Goal: Complete application form

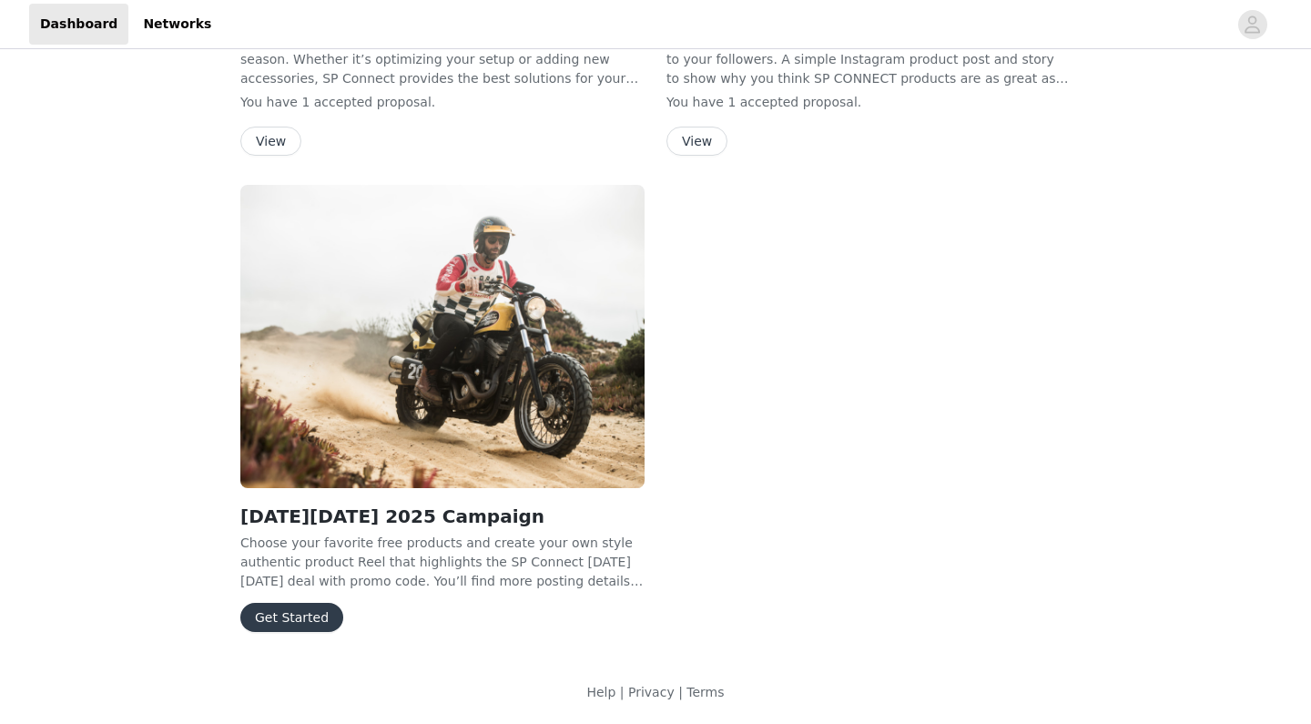
scroll to position [392, 0]
click at [292, 616] on button "Get Started" at bounding box center [291, 617] width 103 height 29
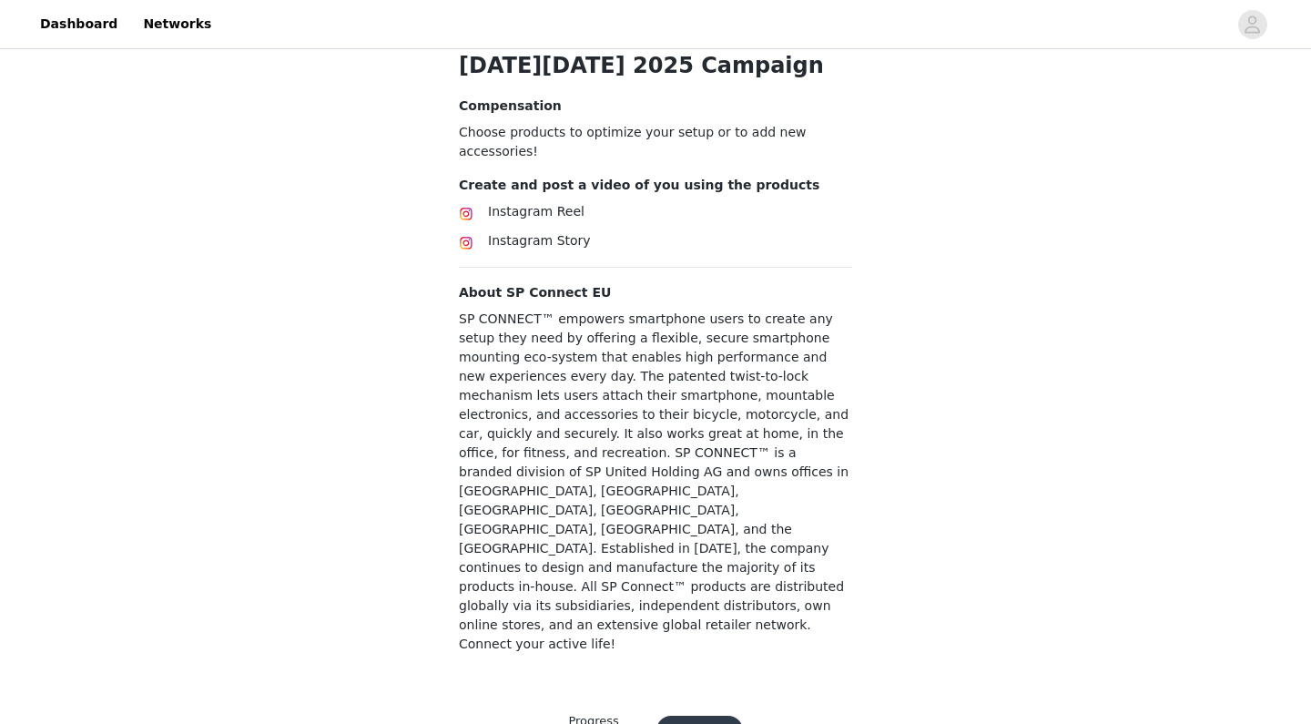
scroll to position [392, 0]
click at [697, 717] on button "Continue" at bounding box center [699, 731] width 86 height 29
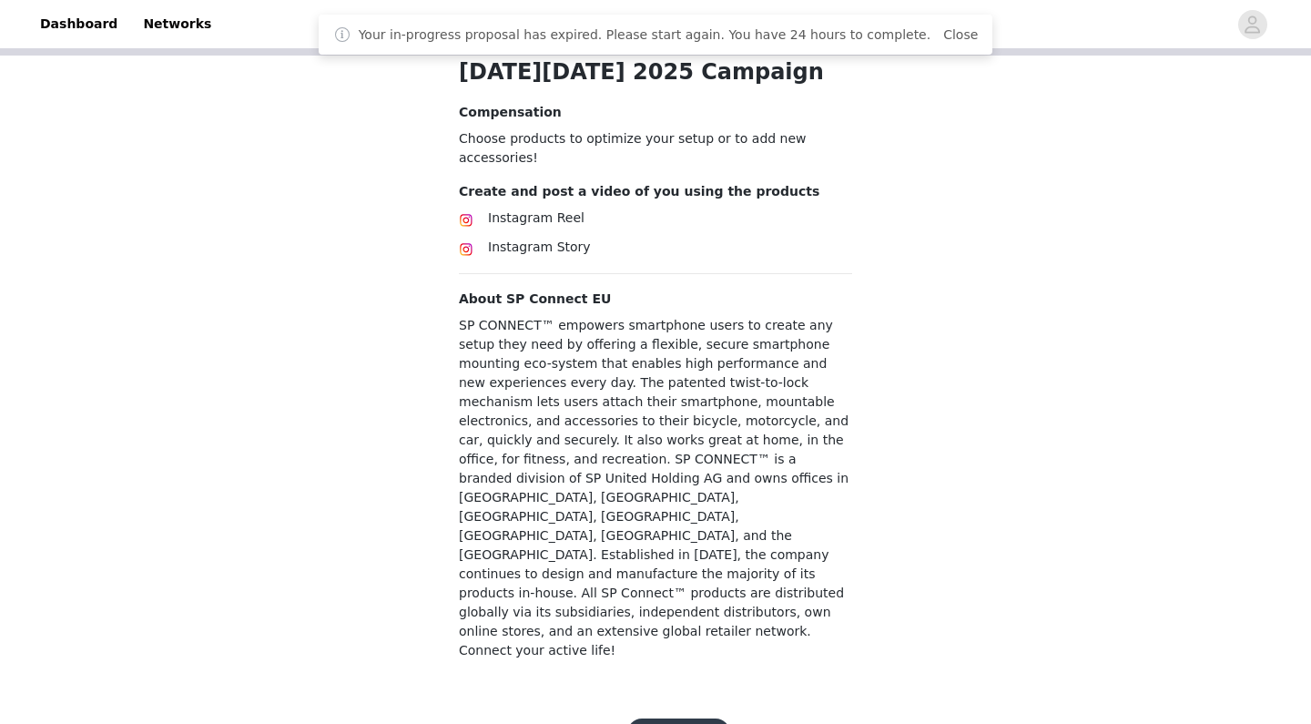
scroll to position [387, 0]
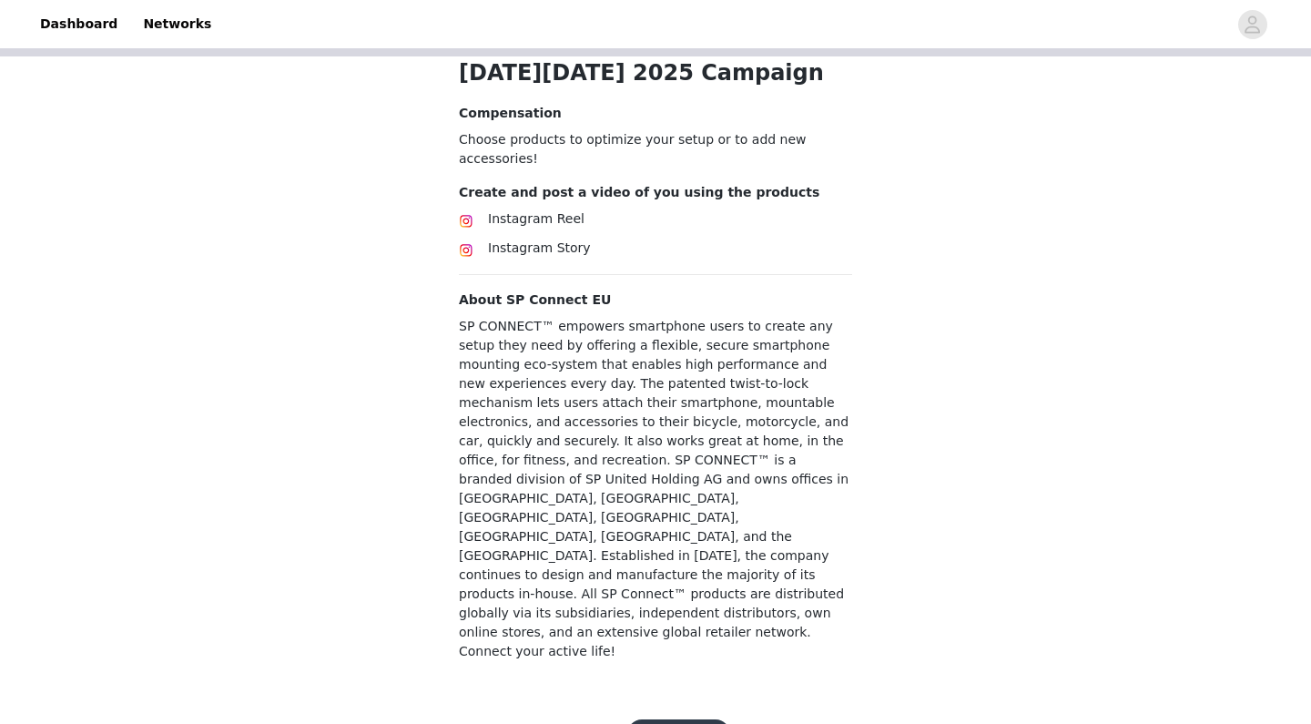
click at [694, 719] on button "Get Started" at bounding box center [678, 733] width 103 height 29
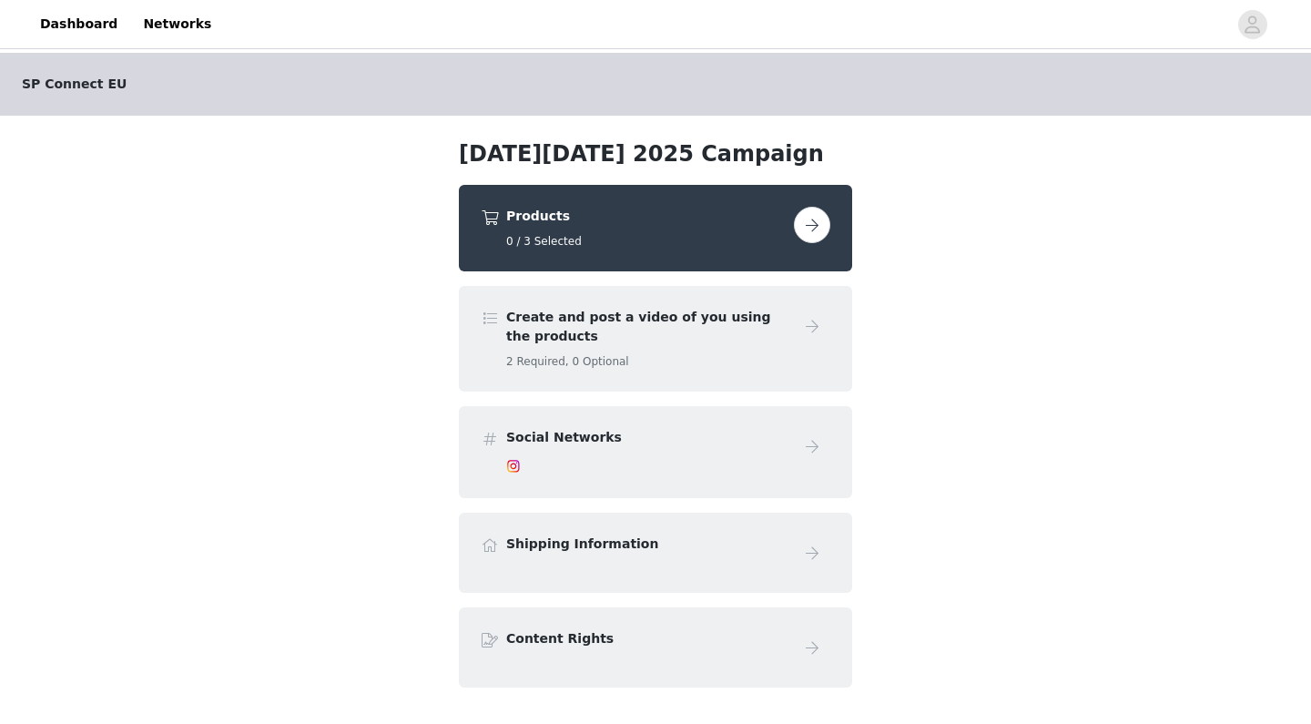
click at [819, 222] on button "button" at bounding box center [812, 225] width 36 height 36
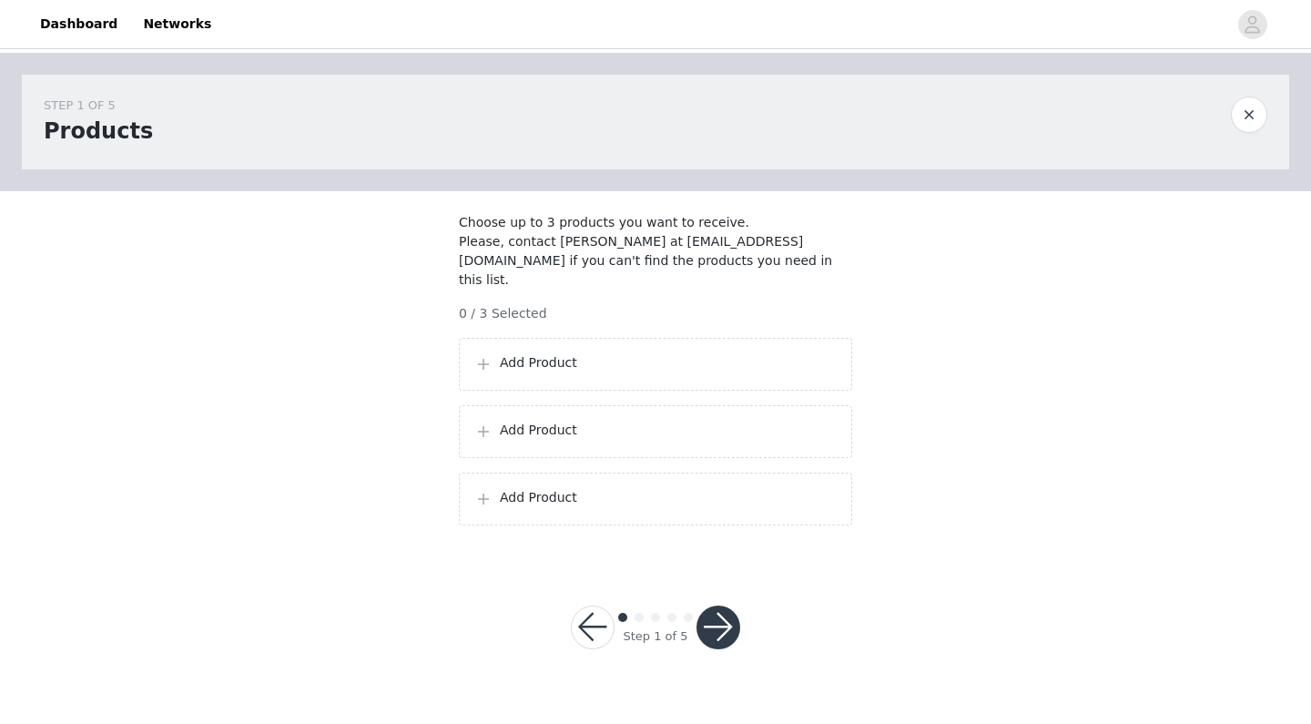
click at [503, 364] on p "Add Product" at bounding box center [668, 362] width 337 height 19
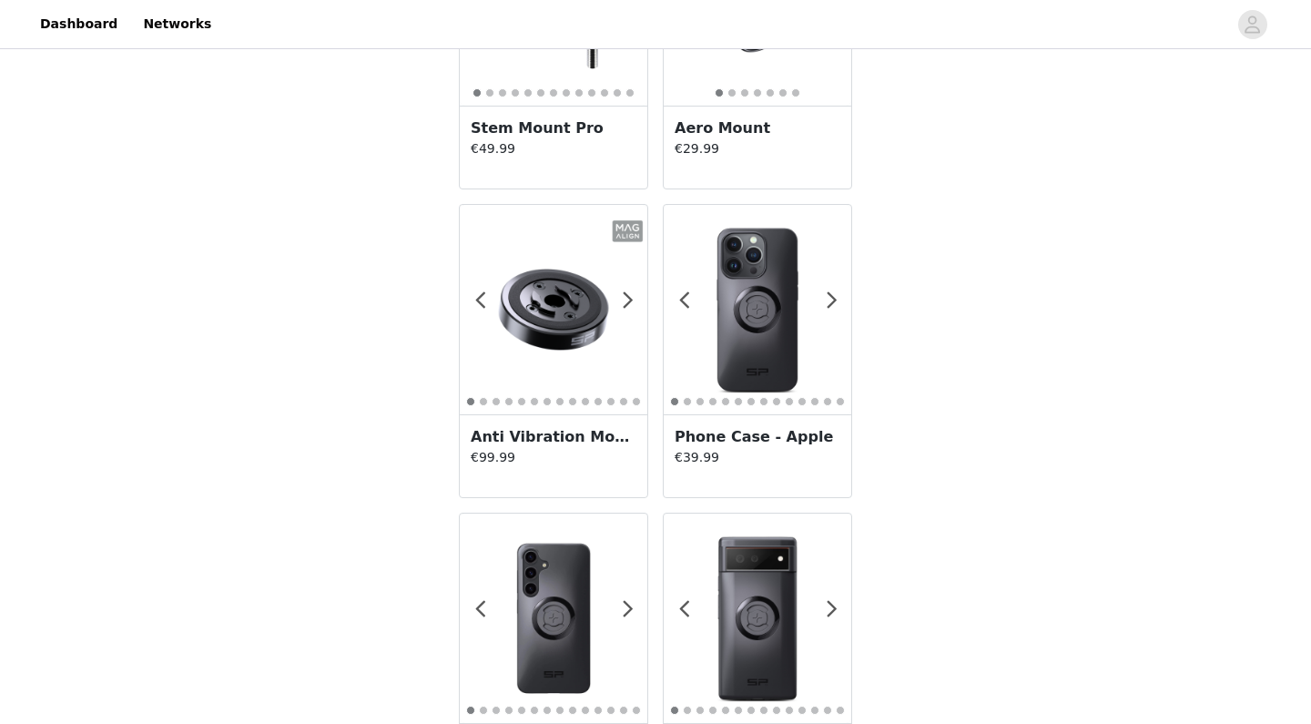
scroll to position [1765, 0]
click at [832, 301] on span at bounding box center [831, 301] width 41 height 0
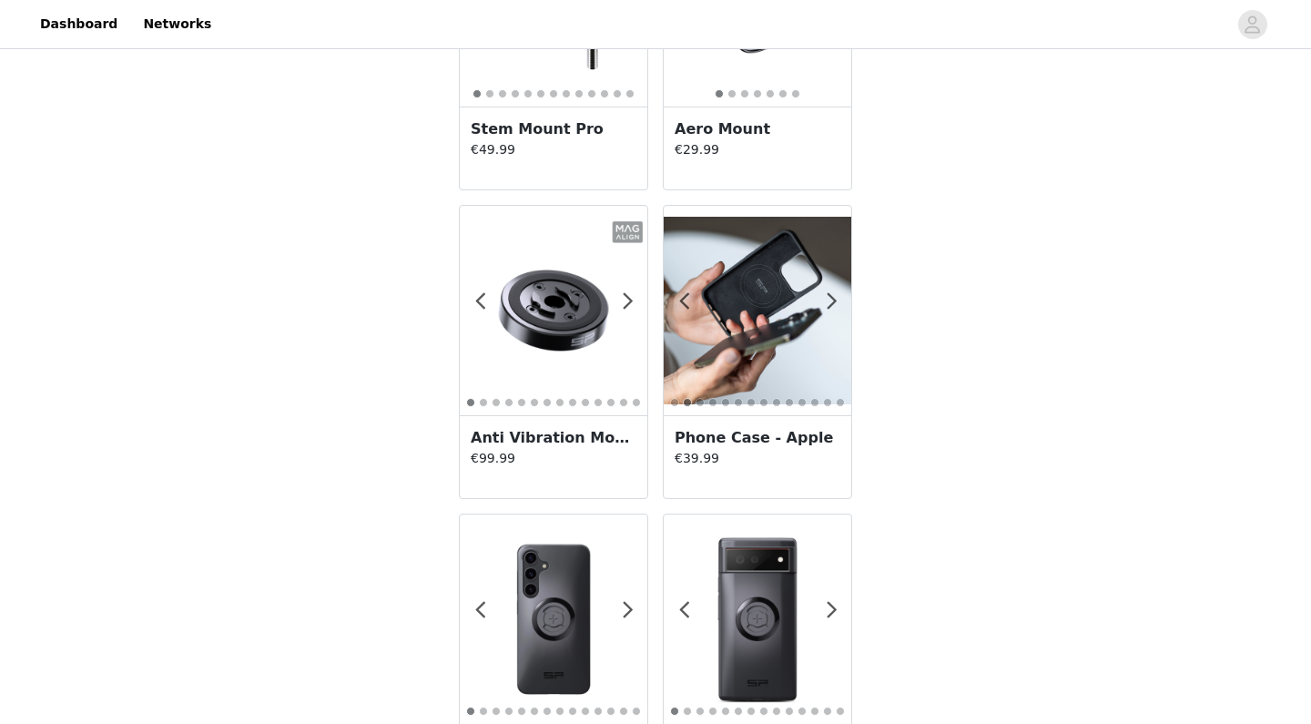
click at [751, 318] on img at bounding box center [757, 310] width 187 height 187
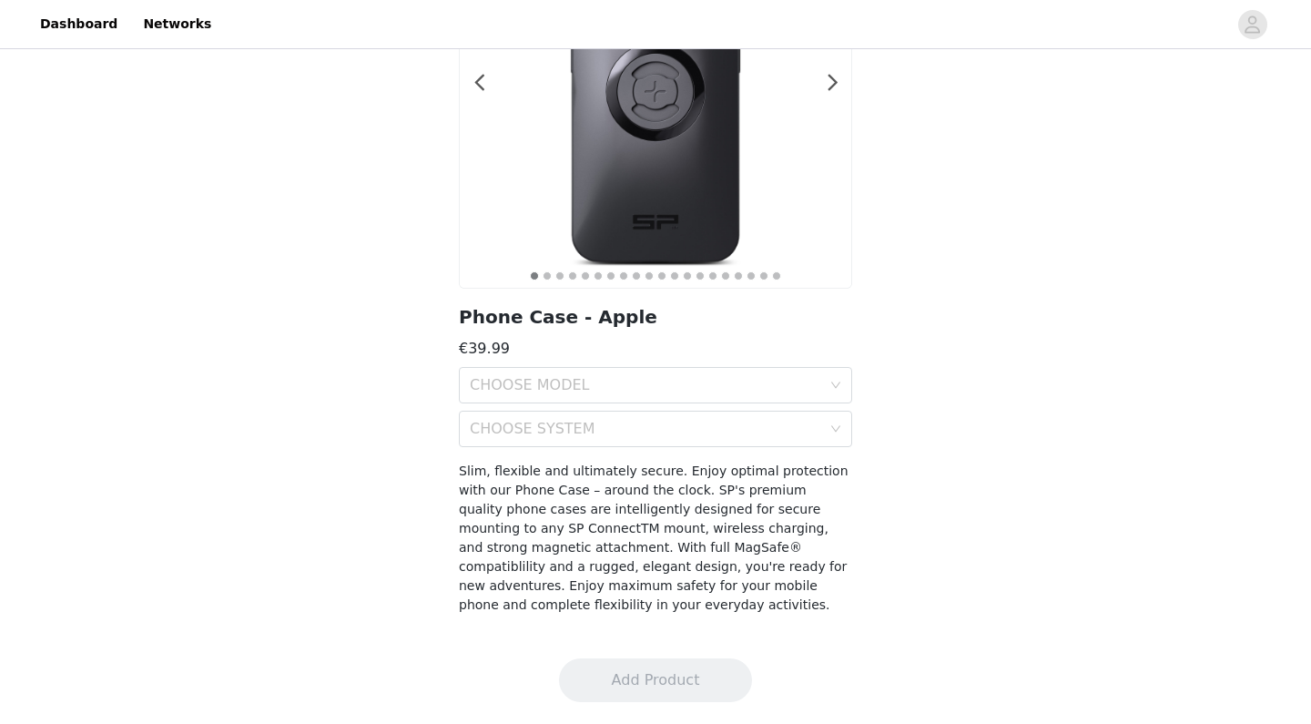
scroll to position [223, 0]
click at [693, 388] on div "CHOOSE MODEL" at bounding box center [645, 385] width 351 height 18
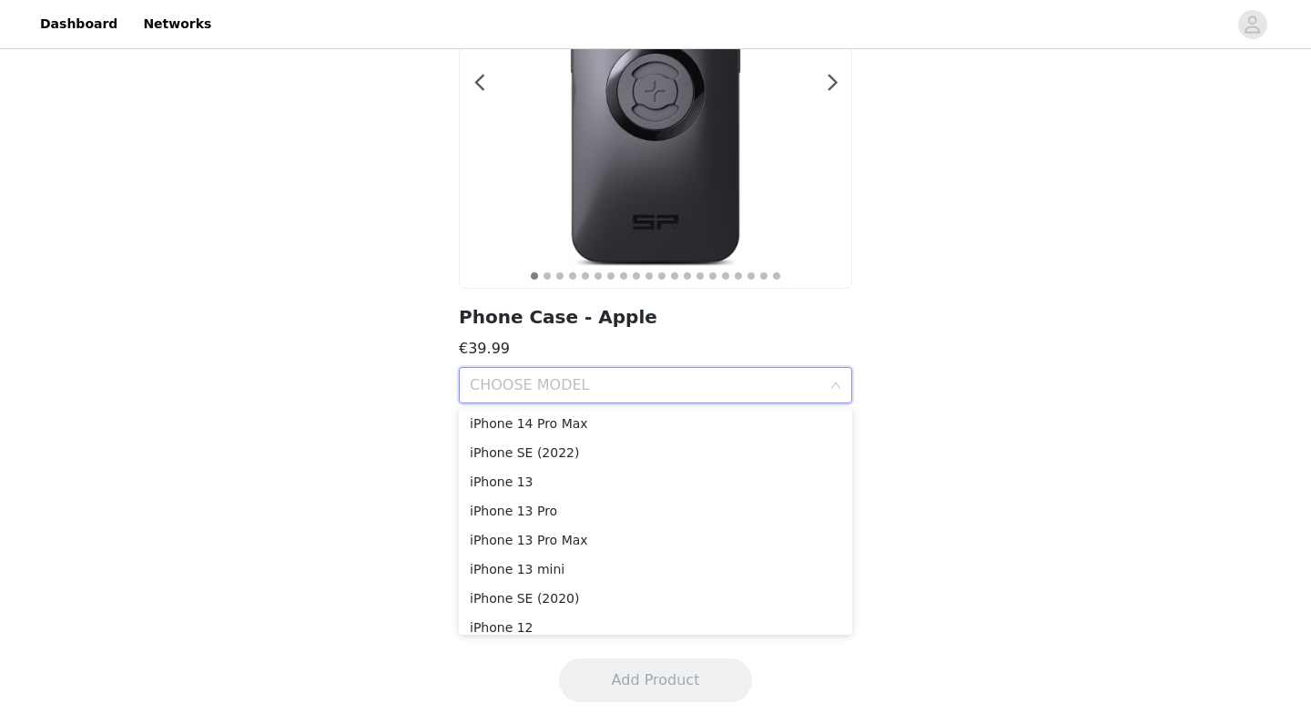
scroll to position [473, 0]
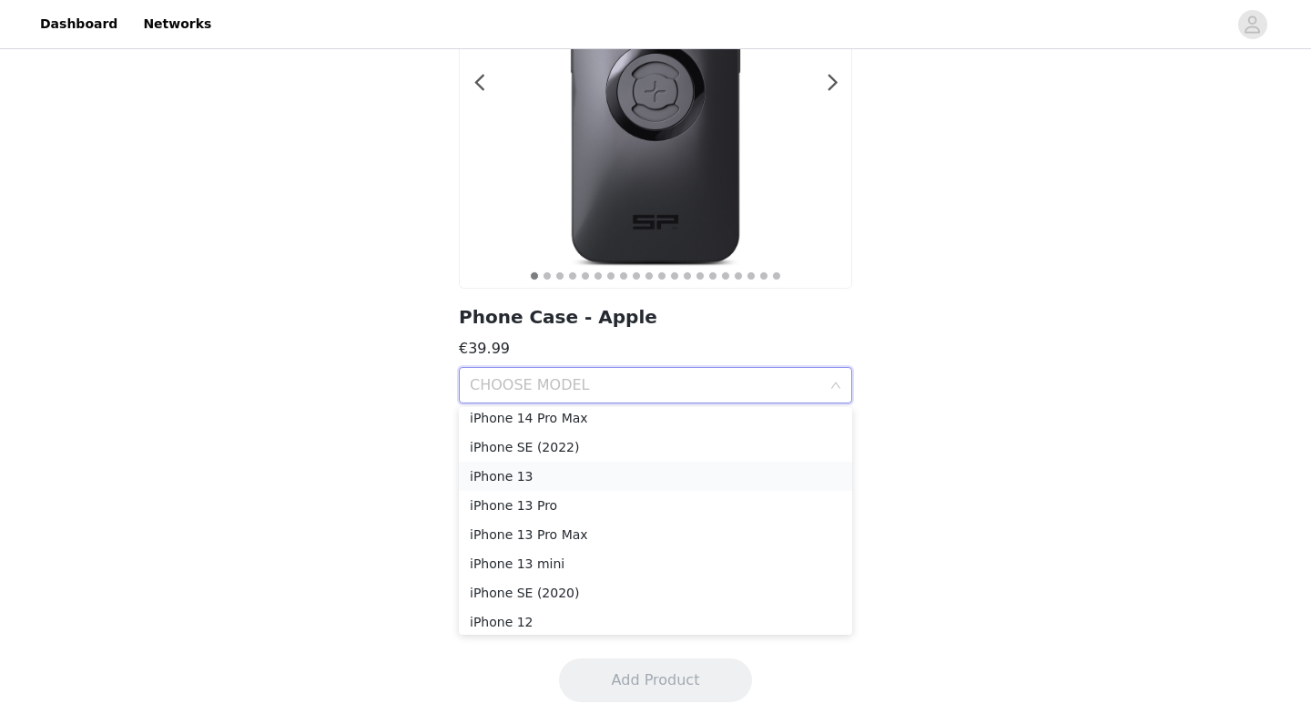
click at [531, 480] on div "iPhone 13" at bounding box center [655, 476] width 371 height 20
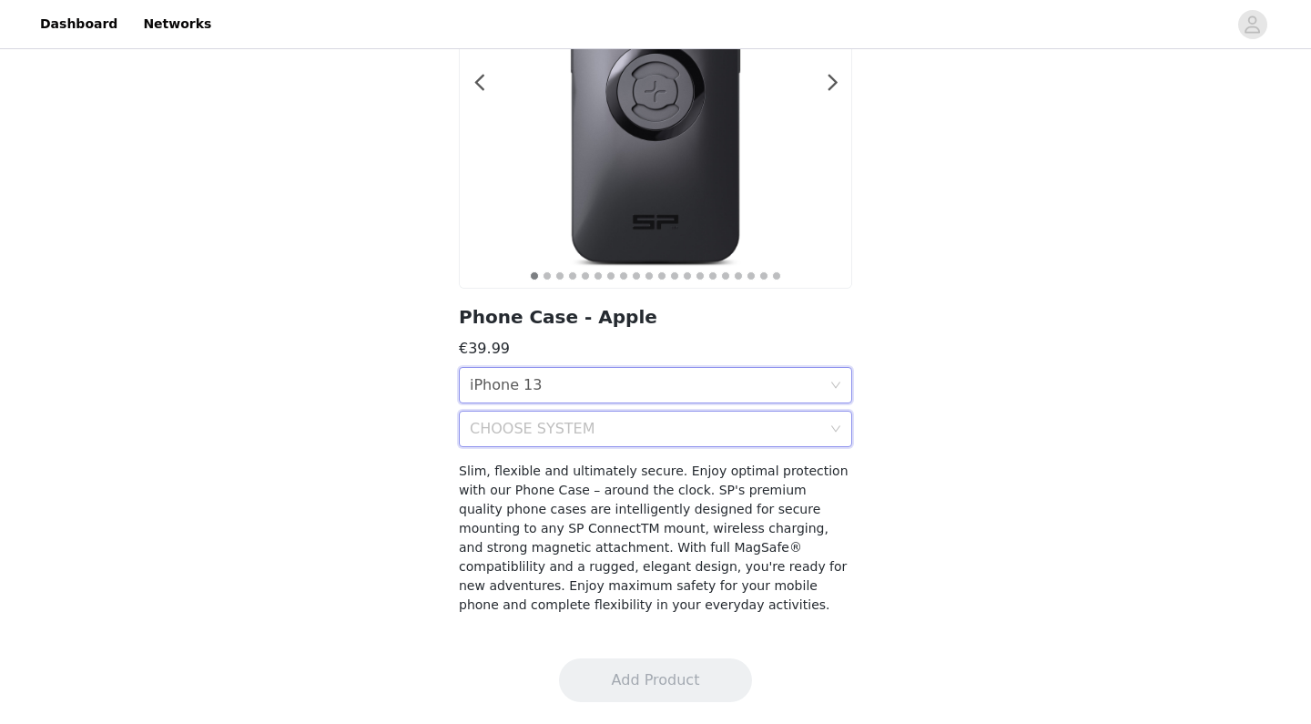
click at [569, 416] on div "CHOOSE SYSTEM" at bounding box center [650, 428] width 360 height 35
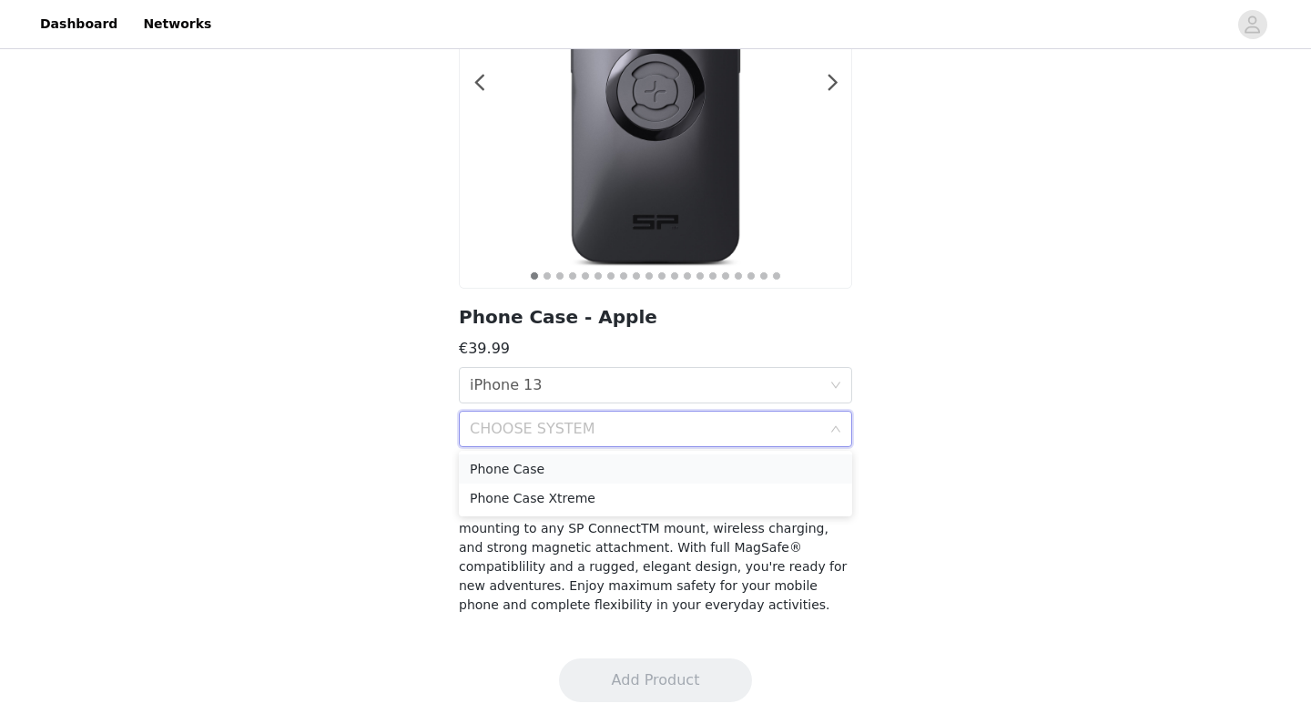
click at [595, 466] on div "Phone Case" at bounding box center [655, 469] width 371 height 20
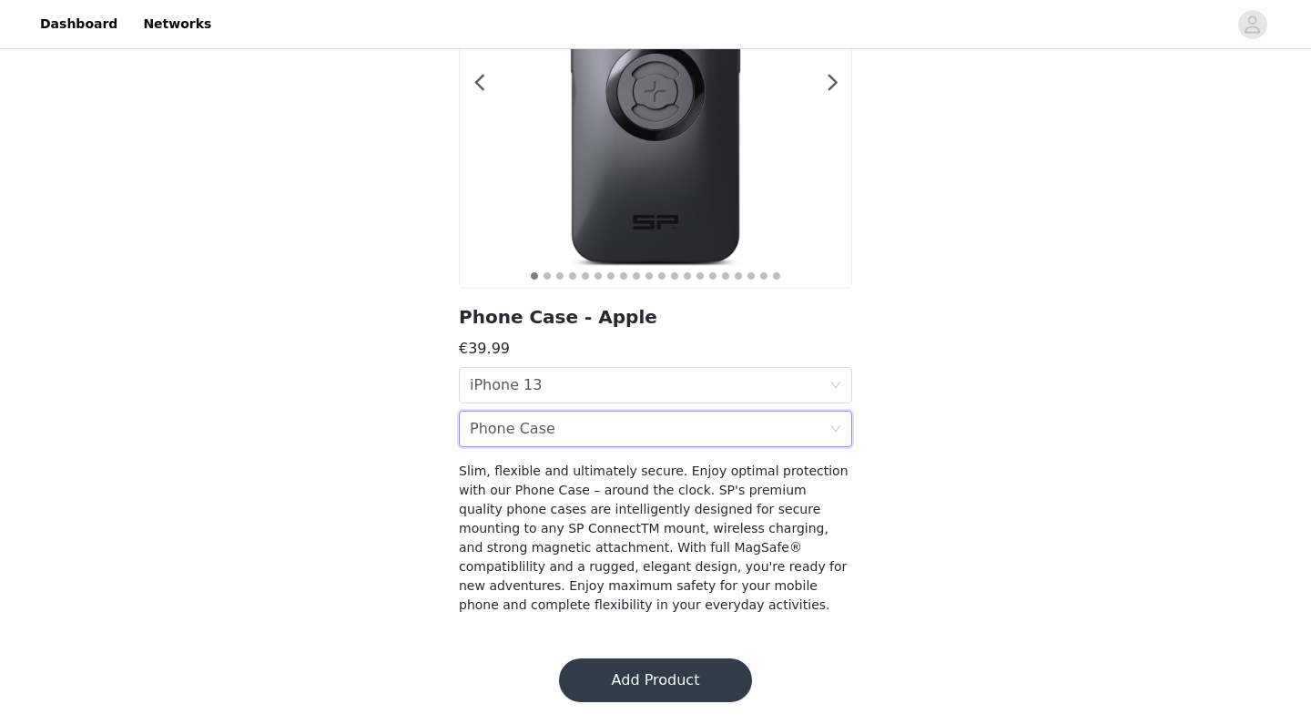
scroll to position [223, 0]
click at [667, 674] on button "Add Product" at bounding box center [655, 680] width 193 height 44
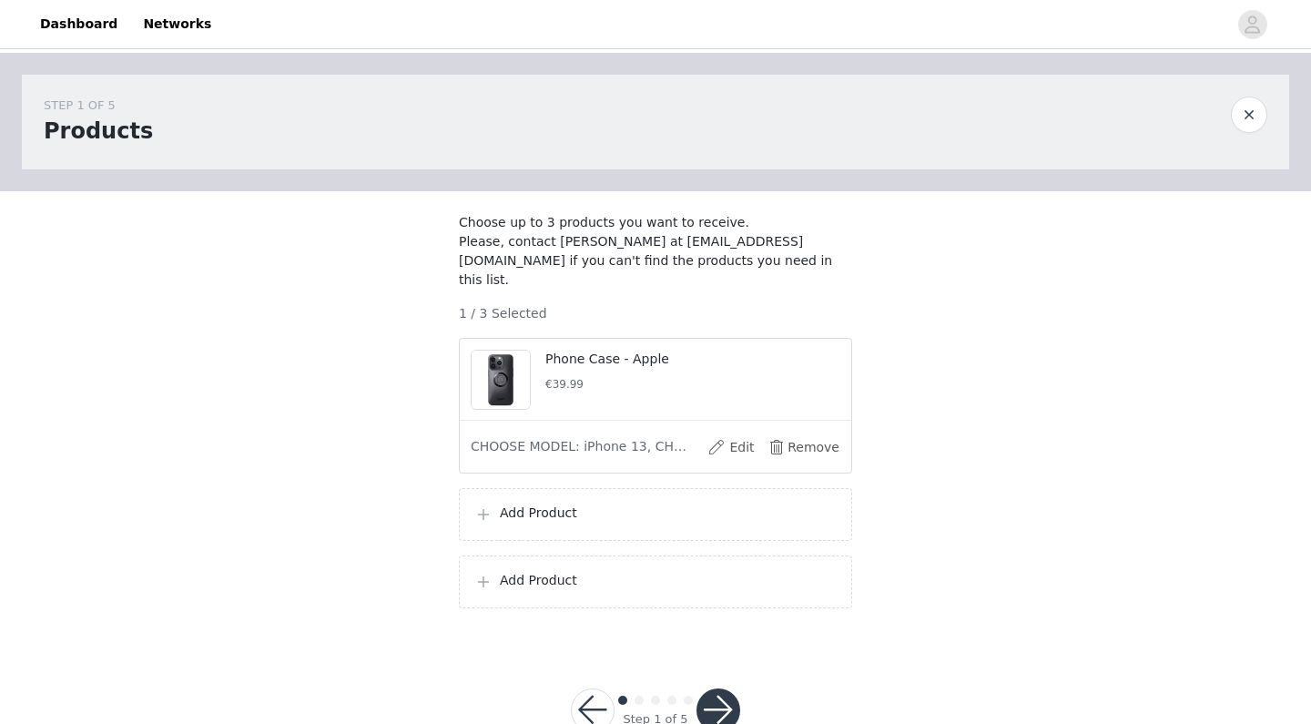
click at [555, 526] on div "Add Product" at bounding box center [655, 514] width 393 height 53
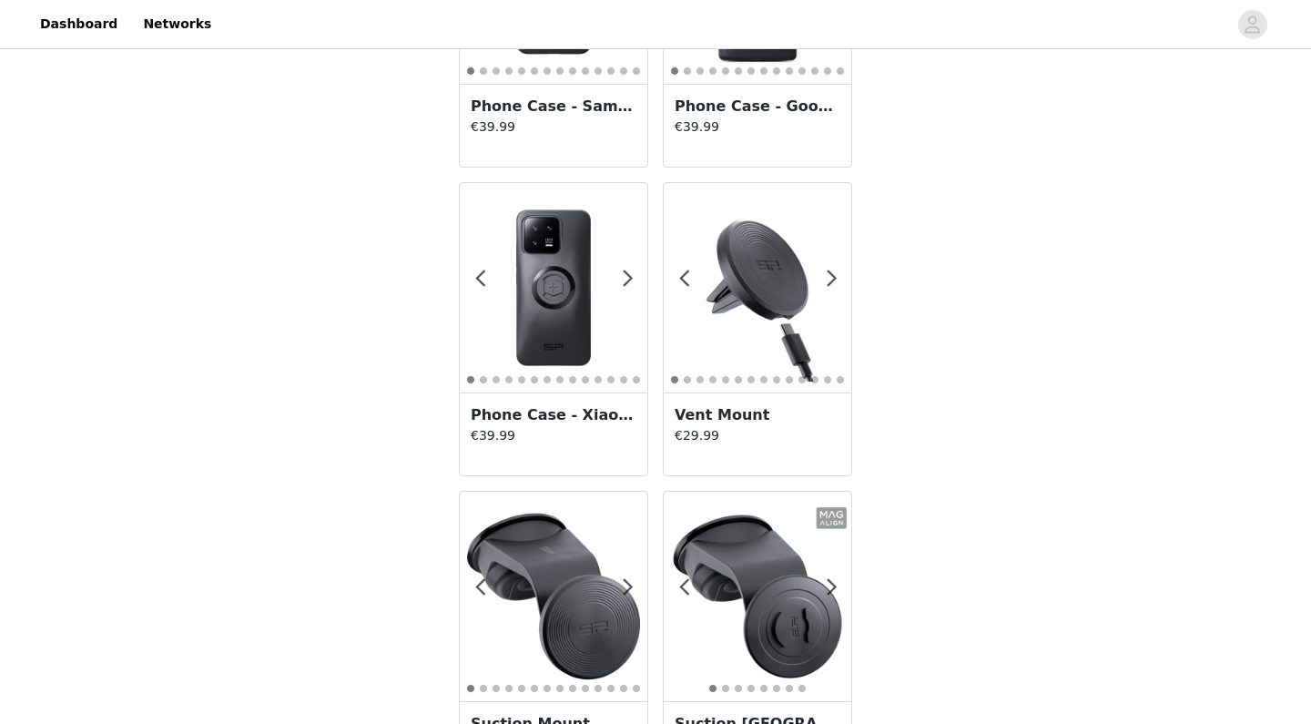
scroll to position [2448, 0]
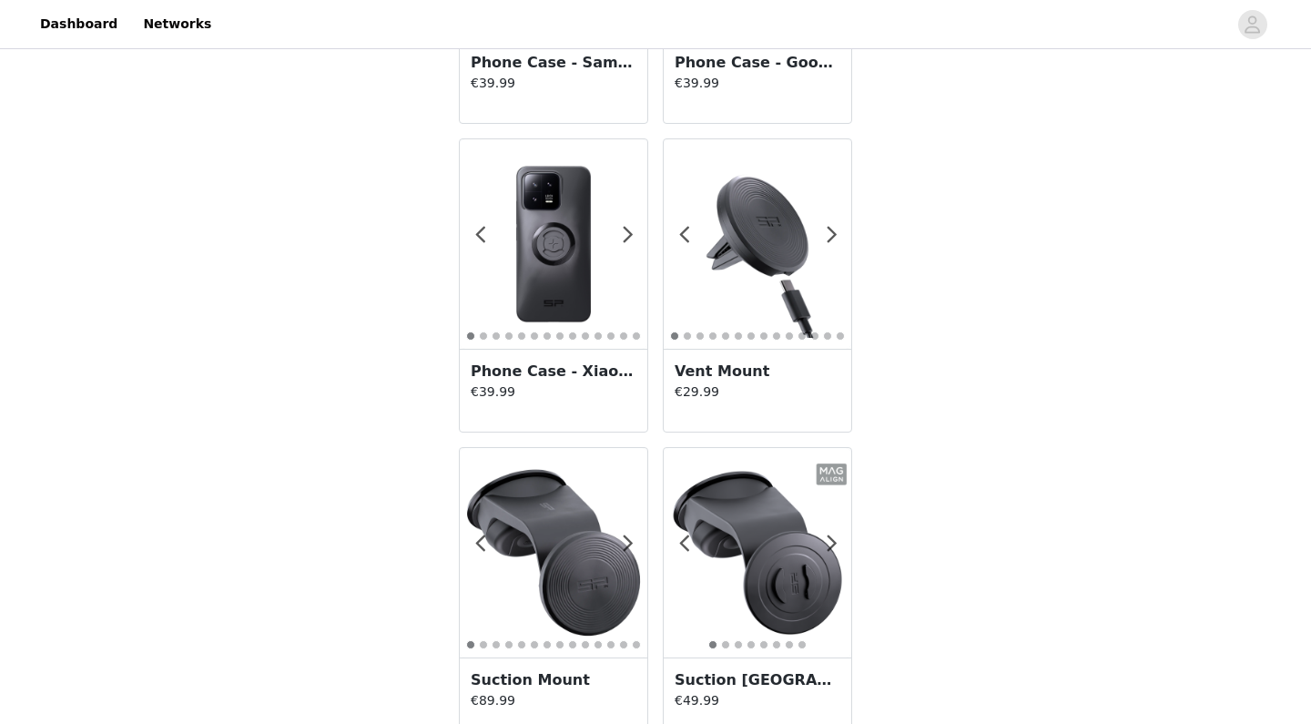
click at [772, 251] on img at bounding box center [757, 243] width 187 height 187
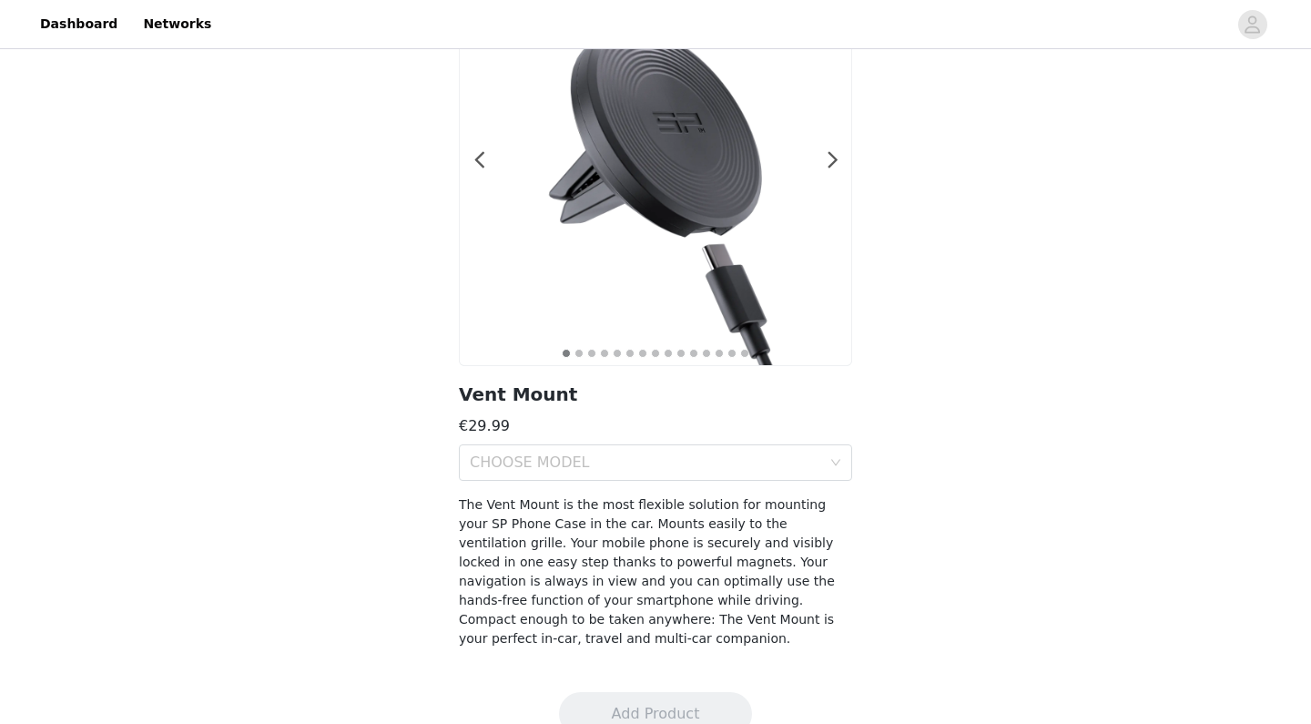
scroll to position [156, 0]
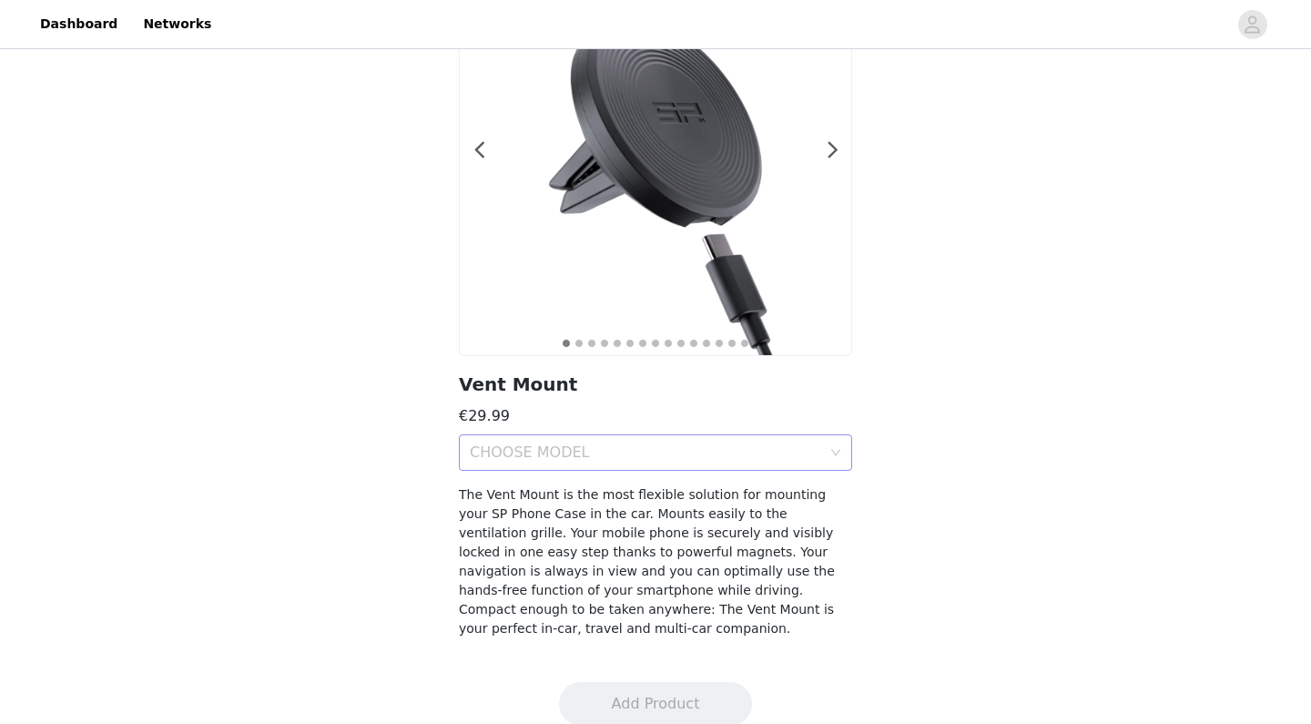
click at [595, 459] on div "CHOOSE MODEL" at bounding box center [645, 452] width 351 height 18
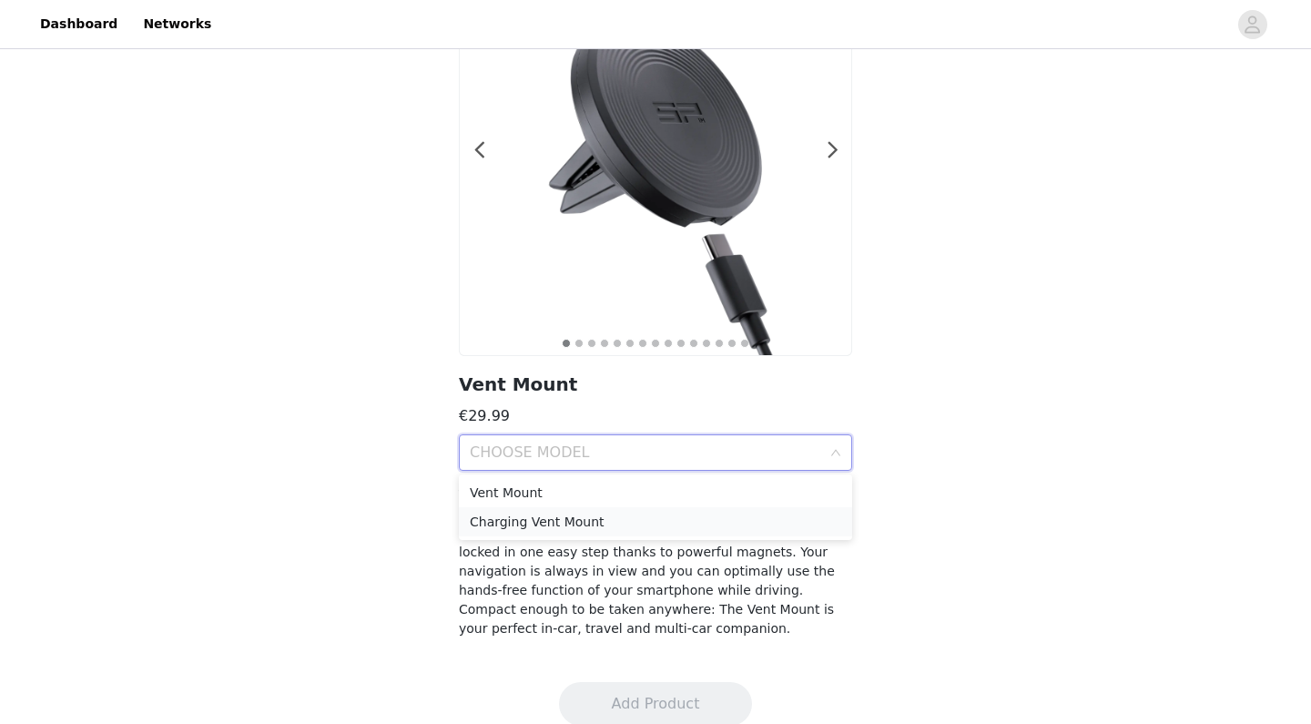
click at [614, 524] on div "Charging Vent Mount" at bounding box center [655, 522] width 371 height 20
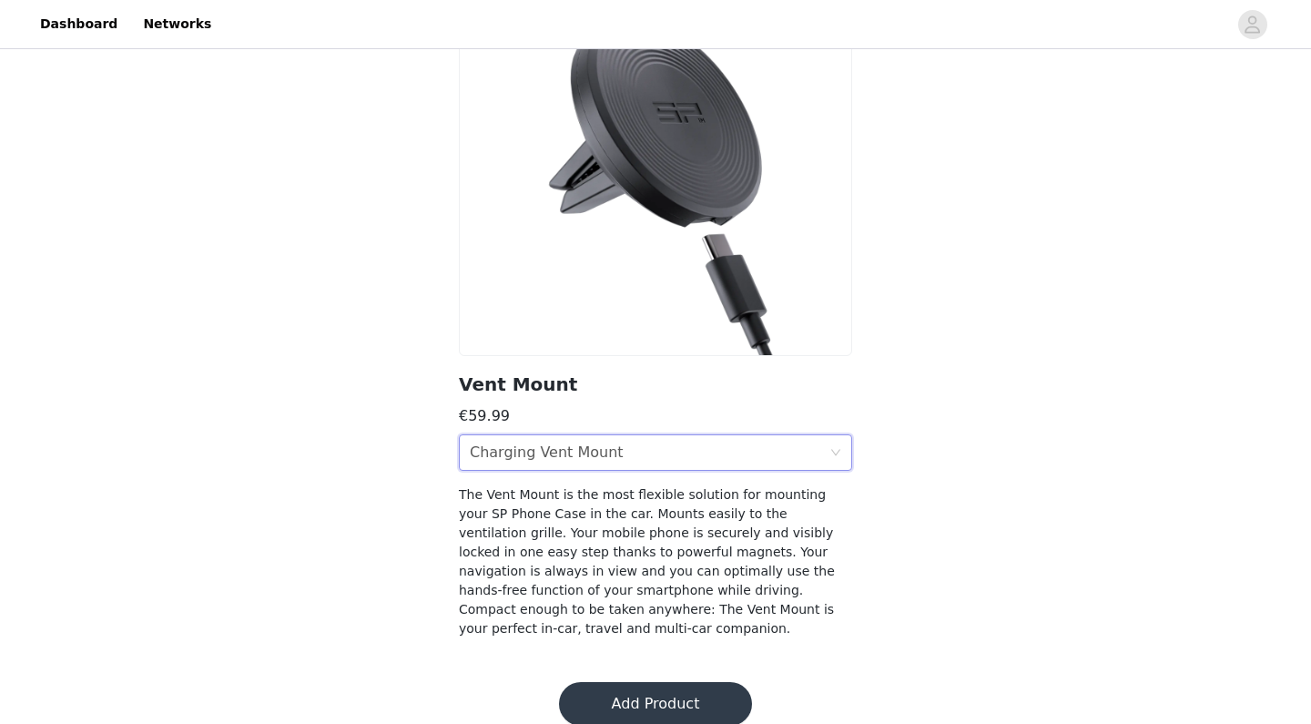
click at [658, 682] on button "Add Product" at bounding box center [655, 704] width 193 height 44
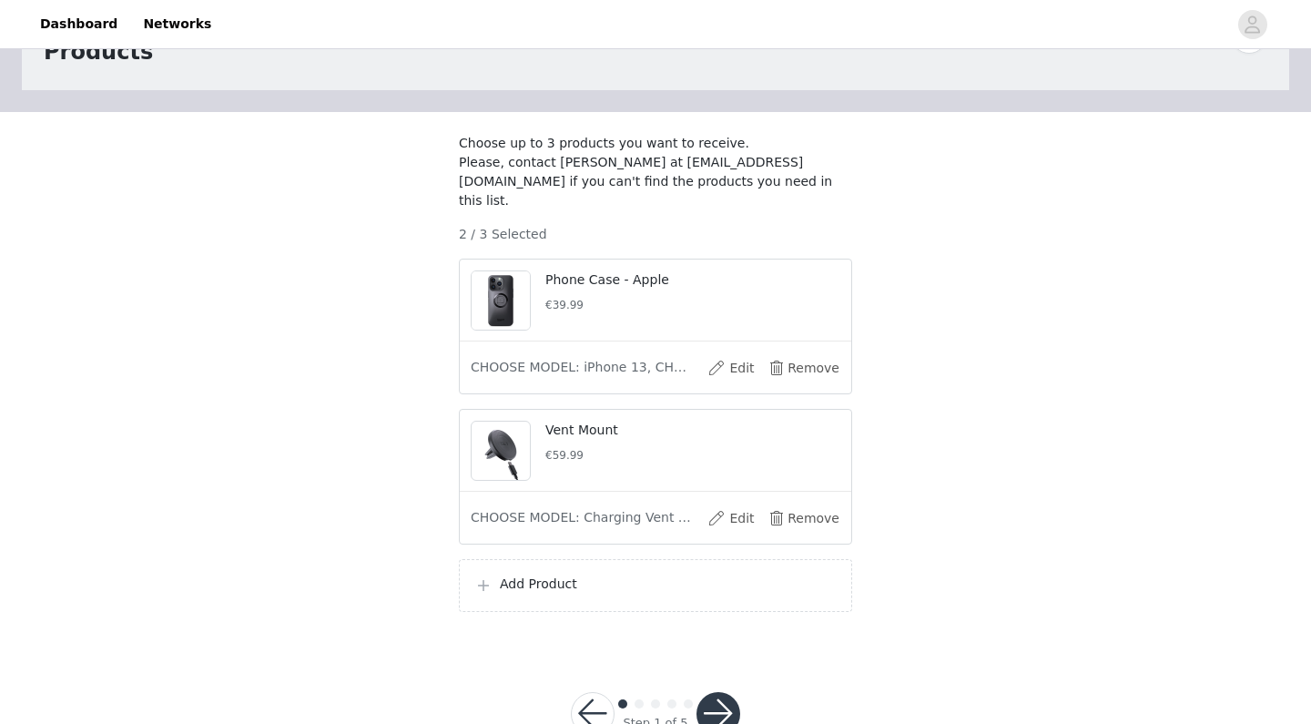
scroll to position [80, 0]
click at [515, 581] on p "Add Product" at bounding box center [668, 582] width 337 height 19
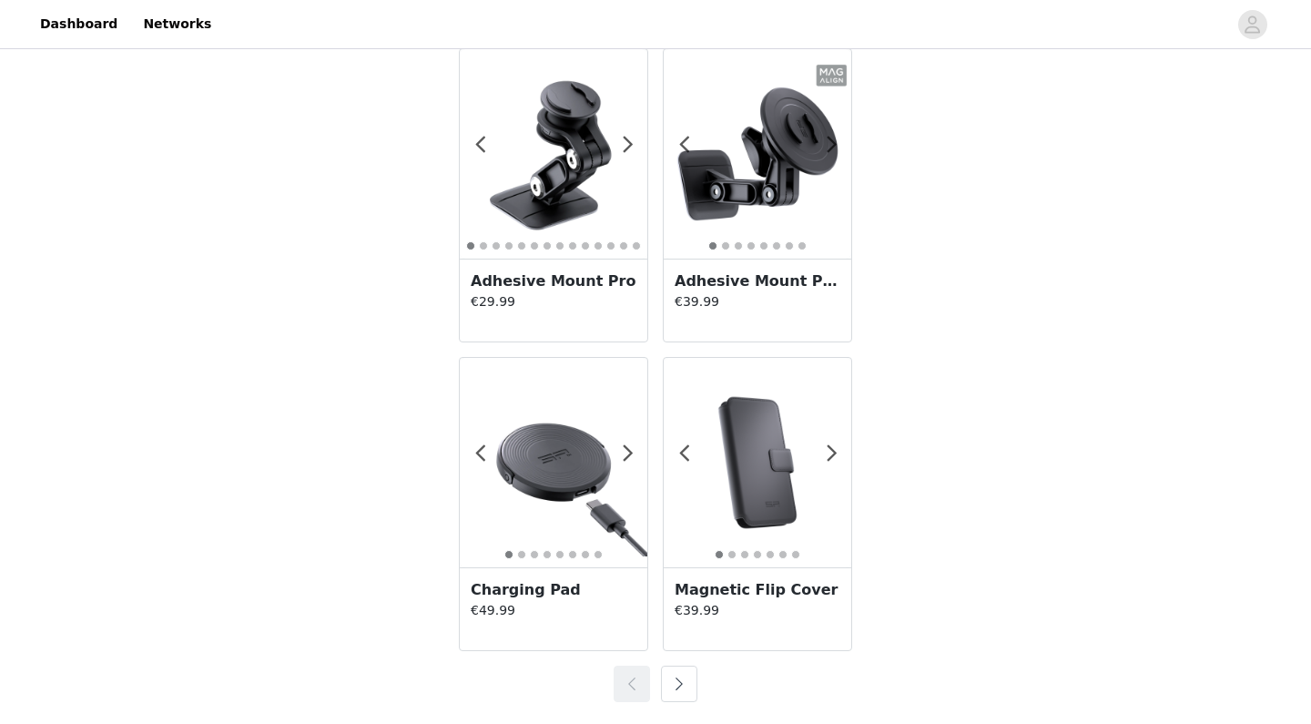
scroll to position [3156, 0]
click at [684, 680] on button "button" at bounding box center [679, 683] width 36 height 36
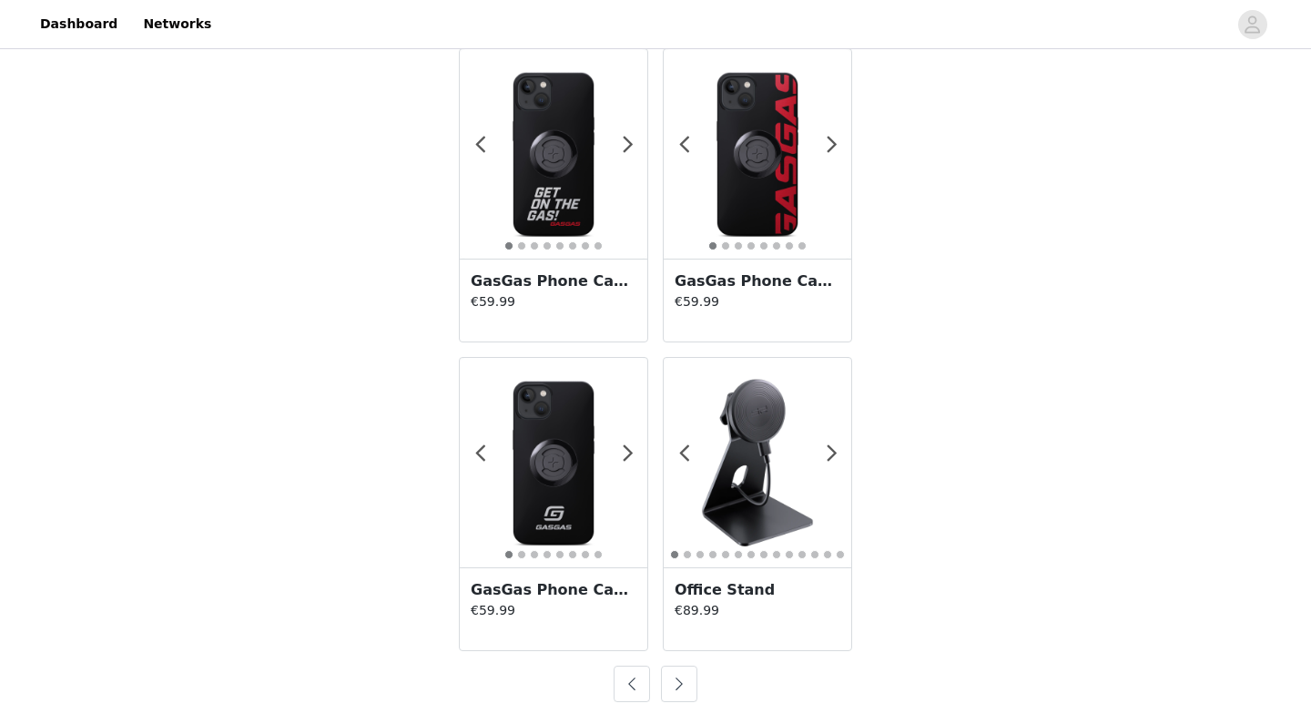
click at [688, 686] on button "button" at bounding box center [679, 683] width 36 height 36
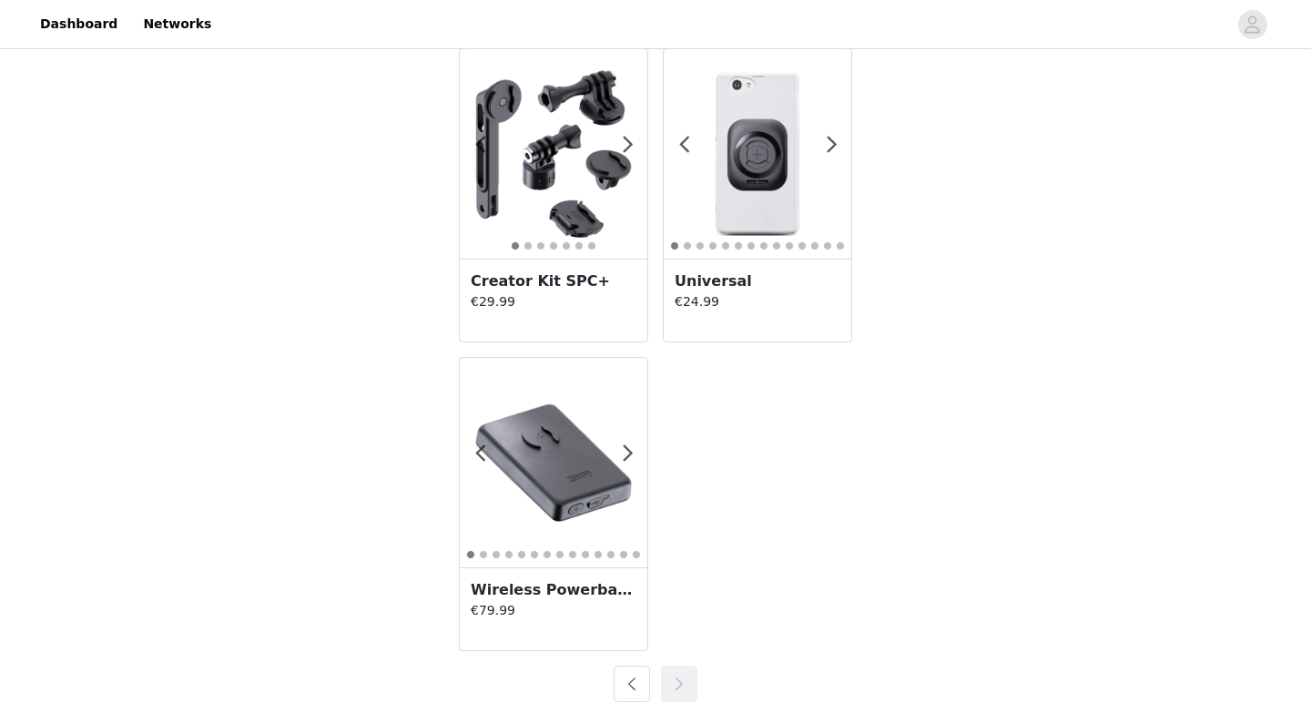
click at [556, 437] on img at bounding box center [553, 462] width 187 height 187
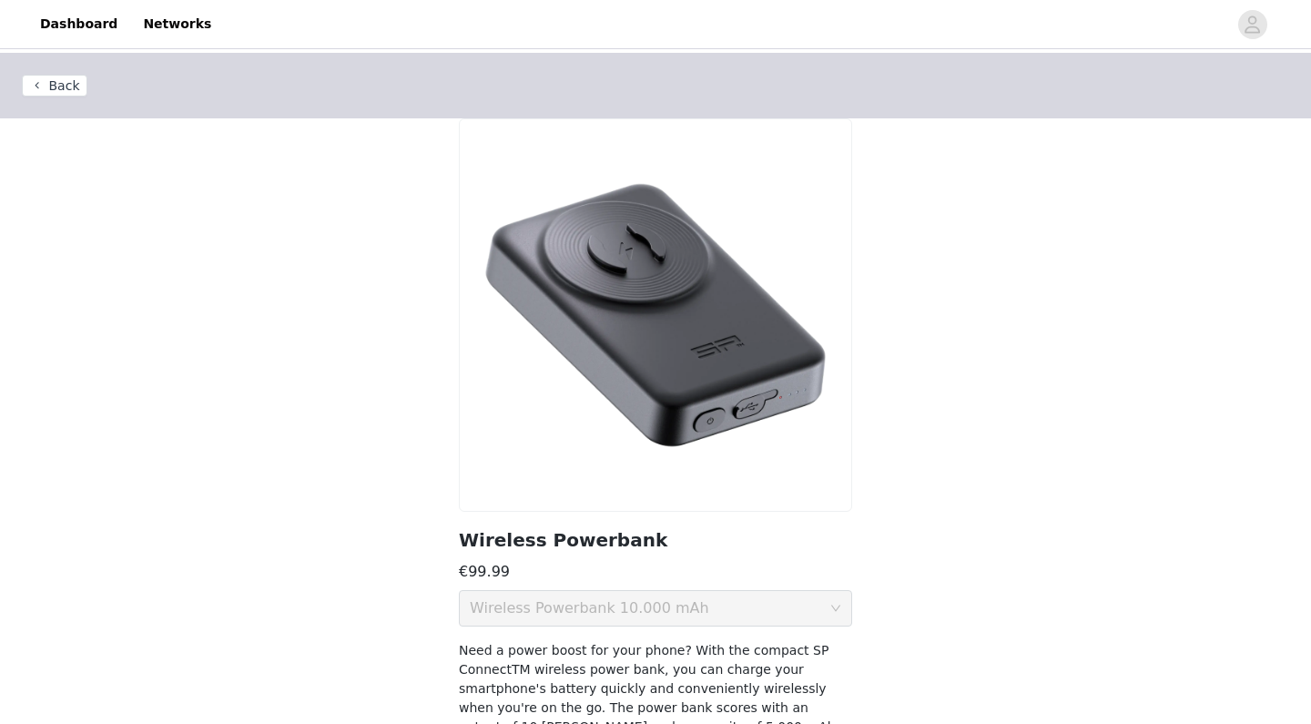
click at [665, 603] on div "Wireless Powerbank 10.000 mAh" at bounding box center [589, 608] width 239 height 35
click at [70, 82] on button "Back" at bounding box center [55, 86] width 66 height 22
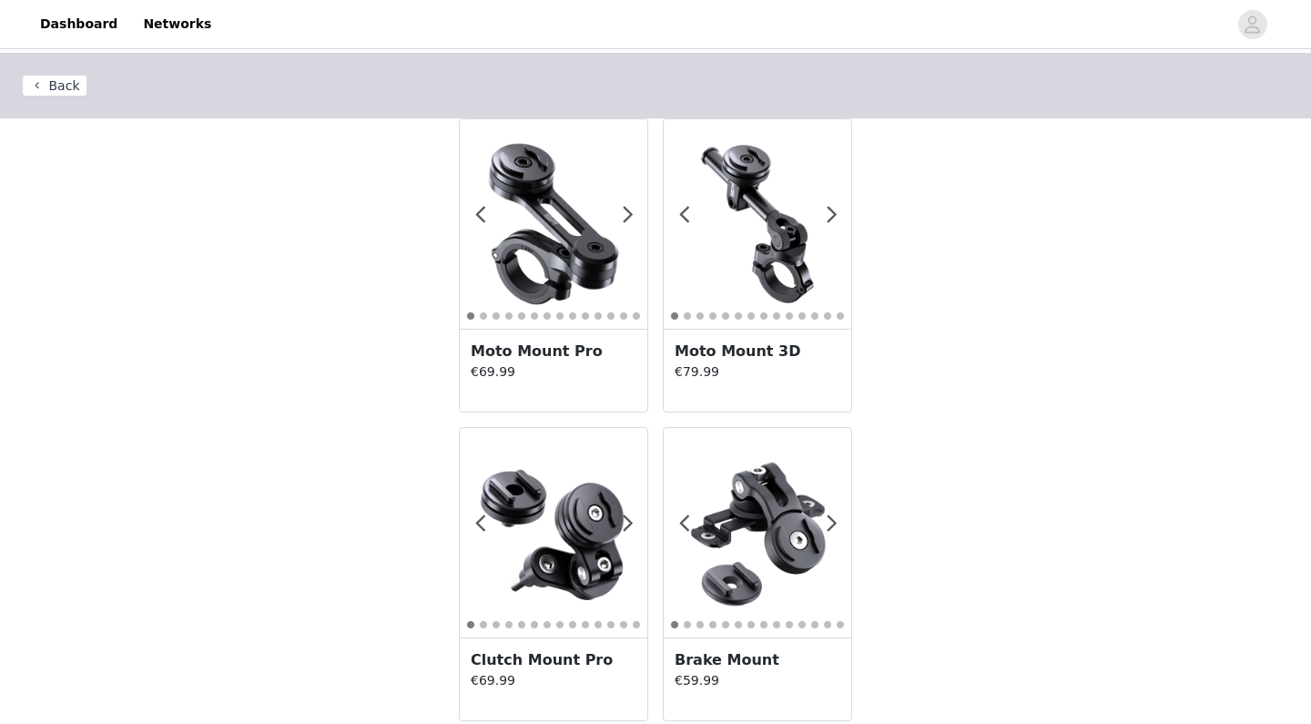
click at [604, 477] on img at bounding box center [553, 532] width 187 height 187
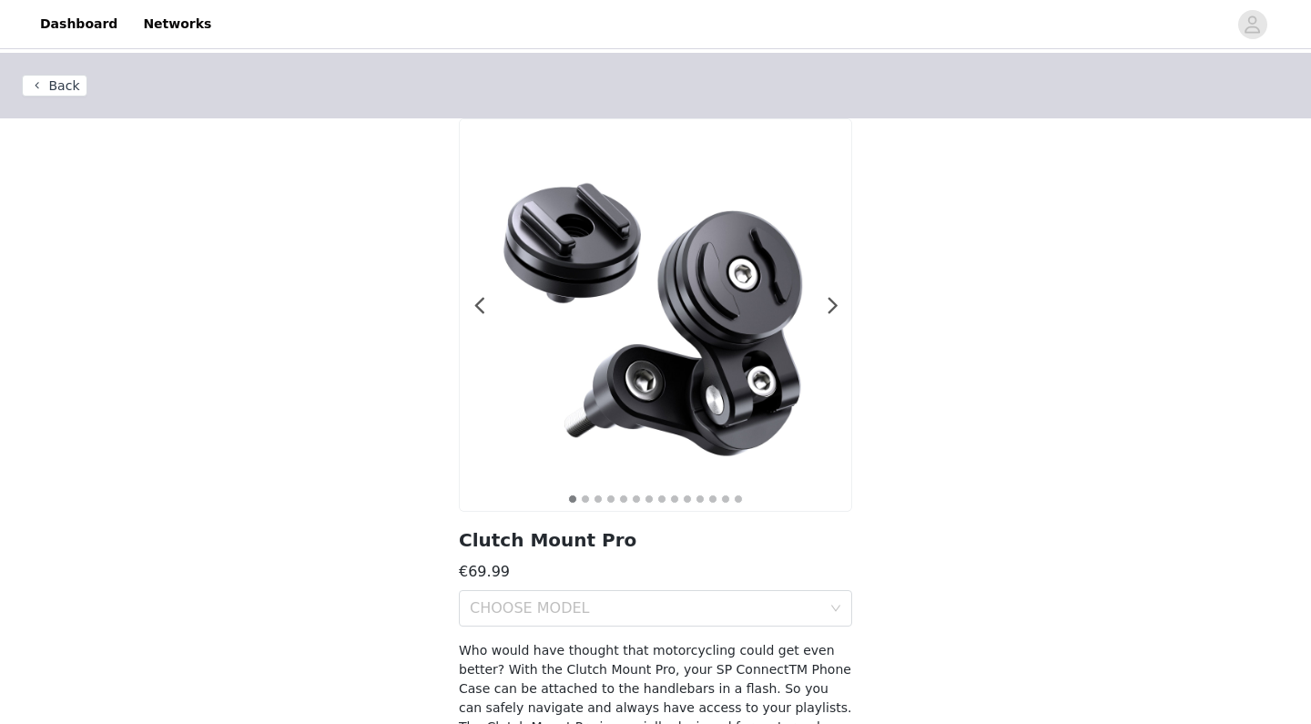
scroll to position [4, 0]
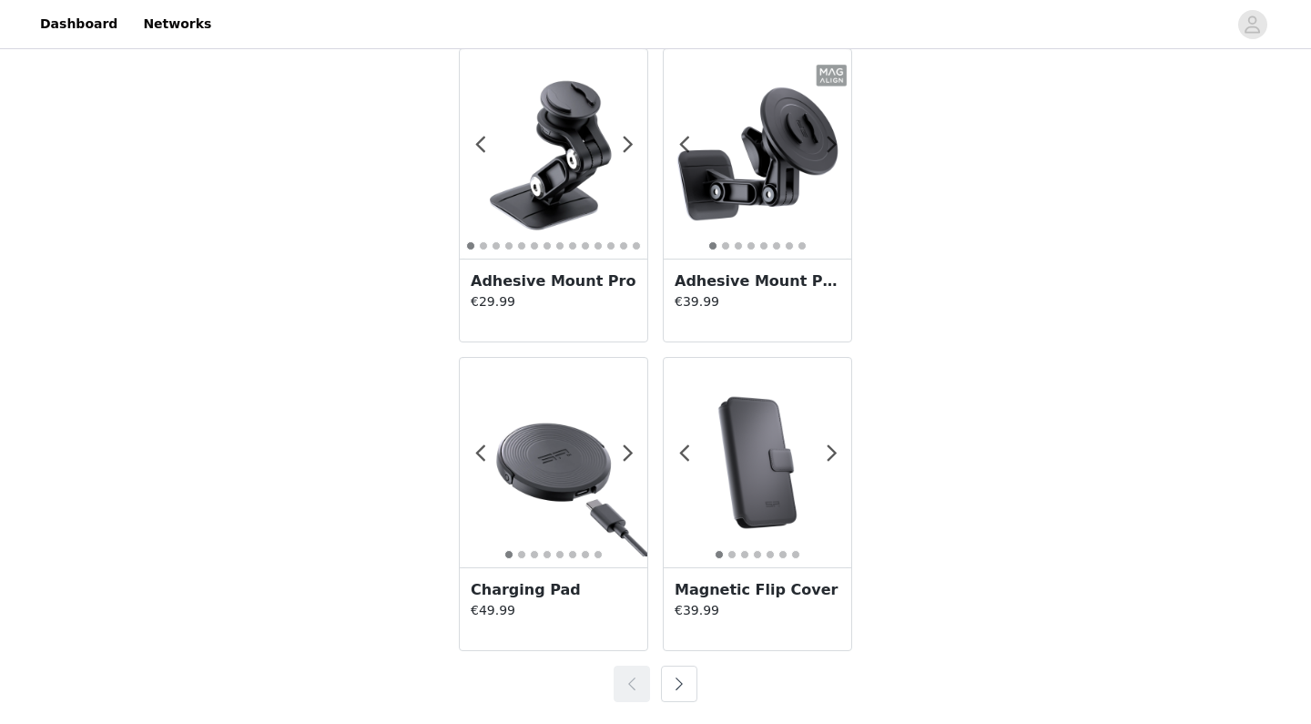
scroll to position [3156, 0]
click at [671, 683] on button "button" at bounding box center [679, 683] width 36 height 36
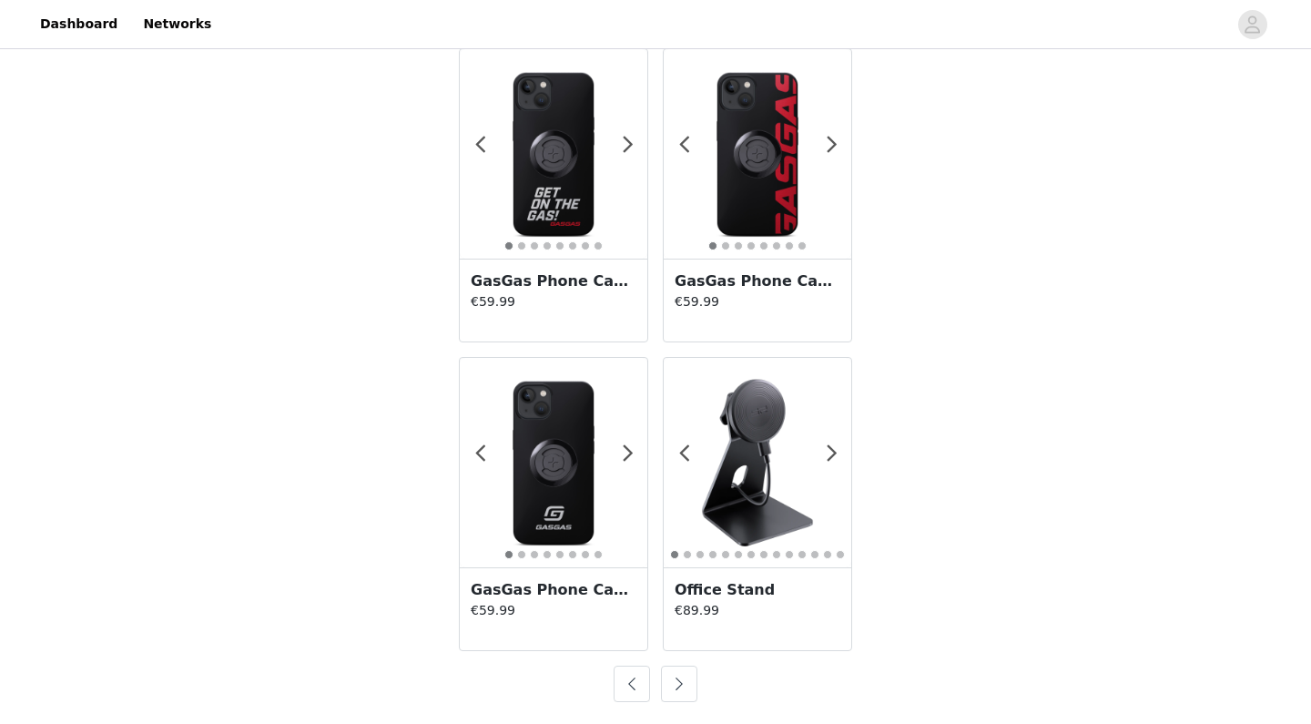
click at [678, 684] on button "button" at bounding box center [679, 683] width 36 height 36
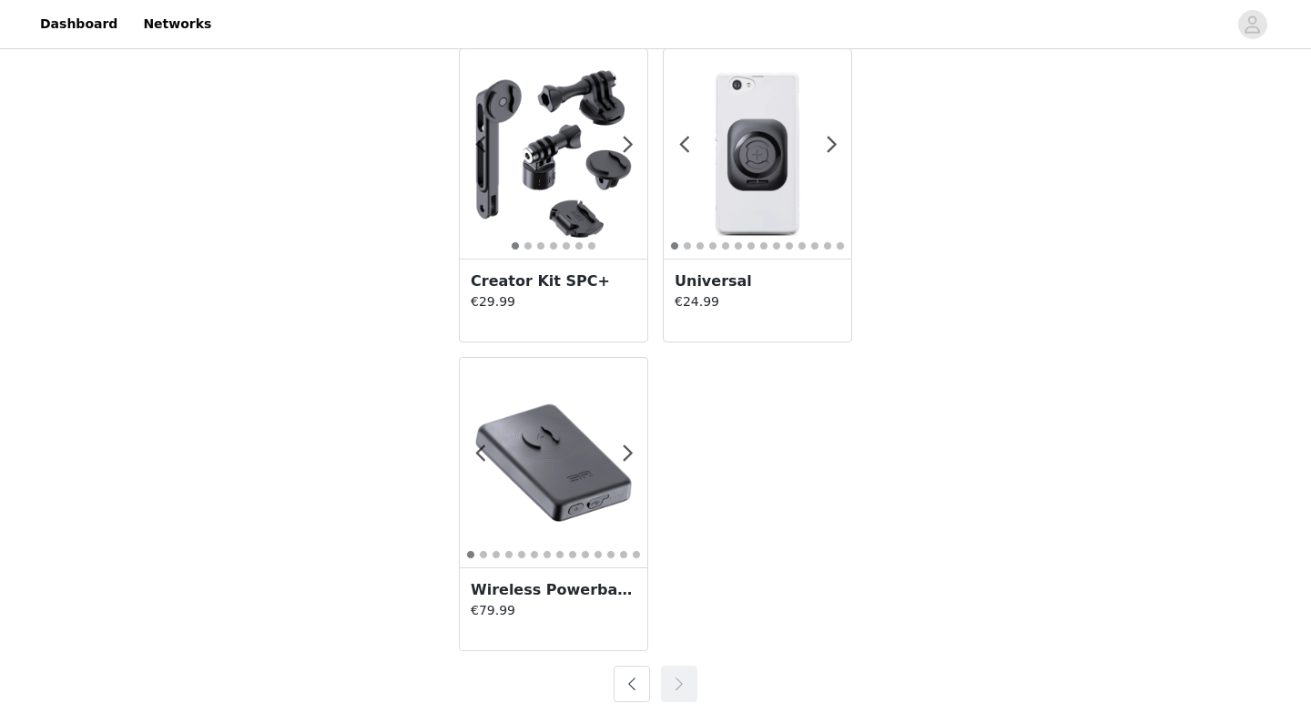
scroll to position [379, 0]
click at [578, 469] on img at bounding box center [553, 462] width 187 height 187
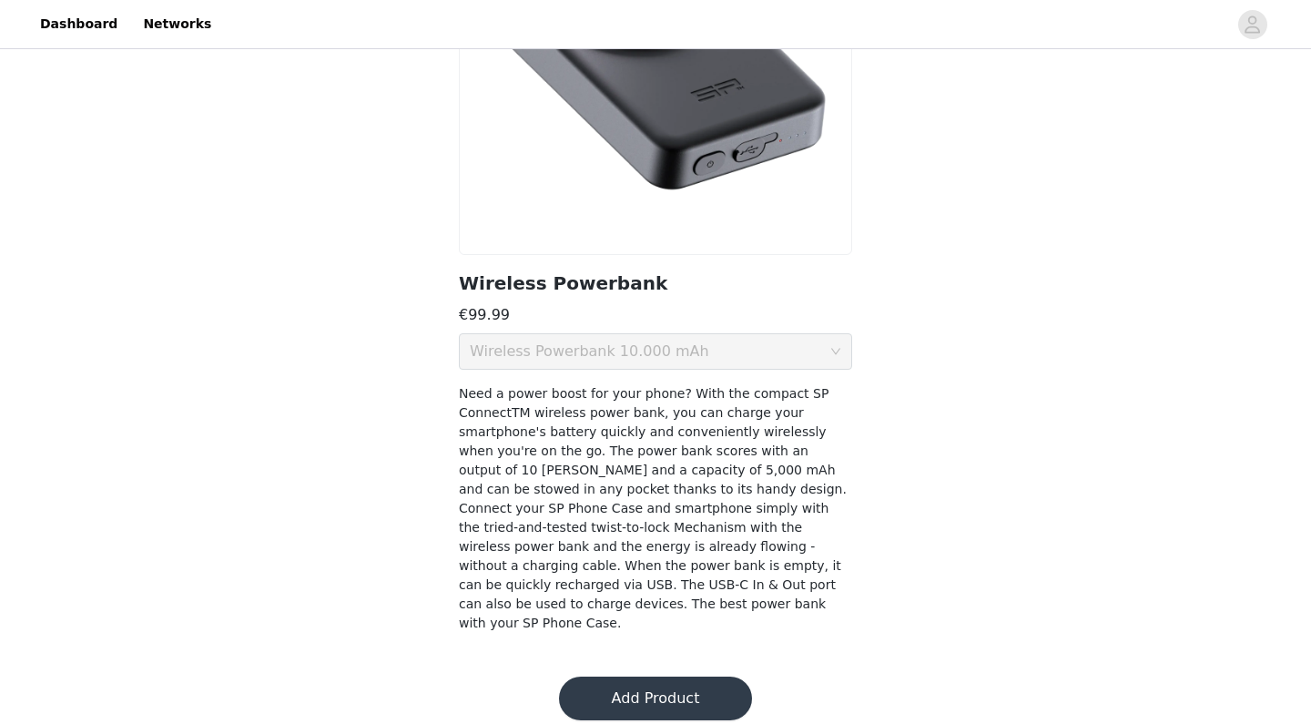
scroll to position [256, 0]
click at [583, 351] on div "Wireless Powerbank 10.000 mAh" at bounding box center [589, 352] width 239 height 35
click at [643, 684] on button "Add Product" at bounding box center [655, 699] width 193 height 44
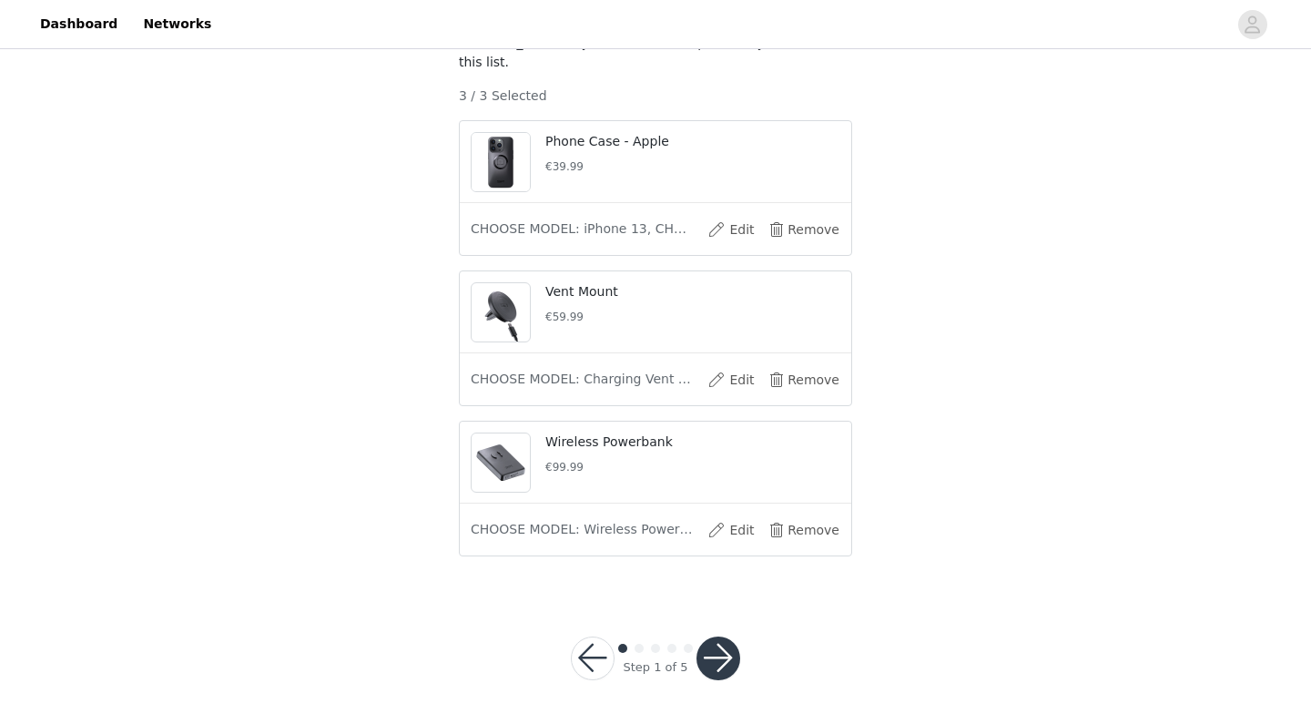
scroll to position [217, 0]
click at [671, 527] on span "CHOOSE MODEL: Wireless Powerbank 10.000 mAh" at bounding box center [583, 530] width 224 height 19
click at [727, 656] on button "button" at bounding box center [718, 659] width 44 height 44
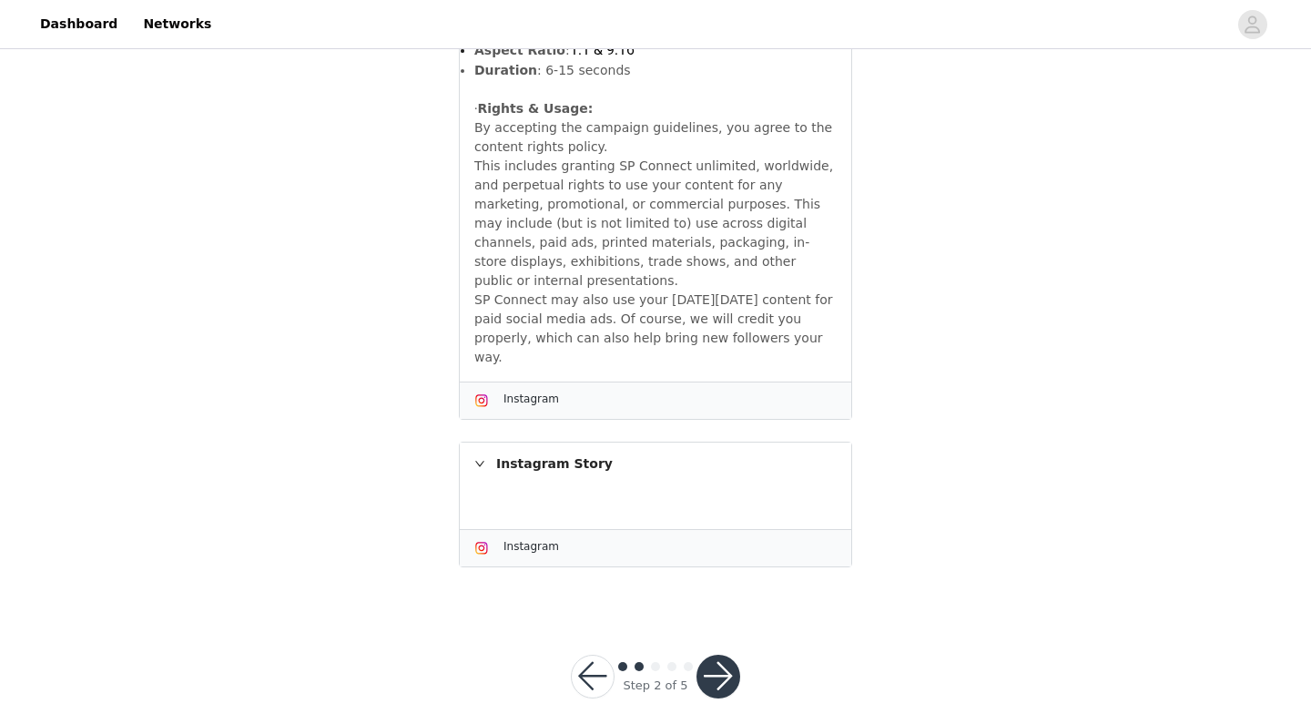
scroll to position [1427, 0]
click at [732, 664] on button "button" at bounding box center [718, 677] width 44 height 44
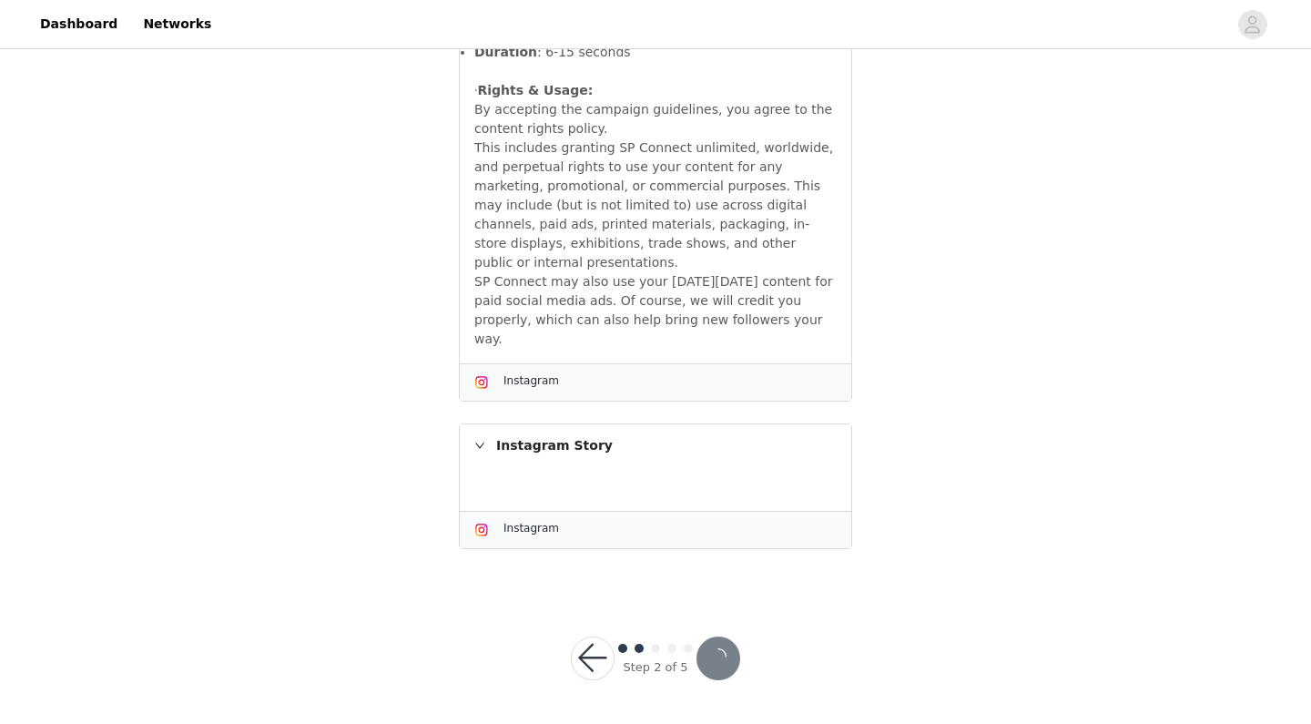
scroll to position [1360, 0]
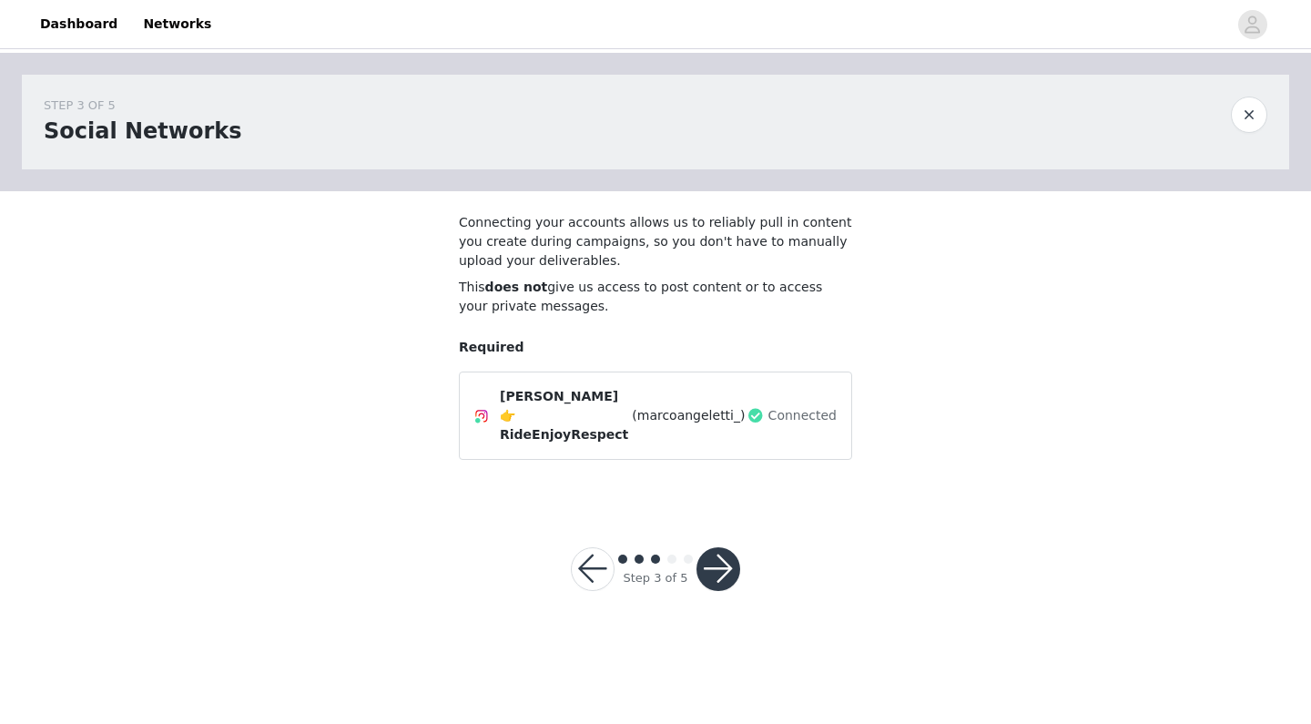
click at [722, 553] on button "button" at bounding box center [718, 569] width 44 height 44
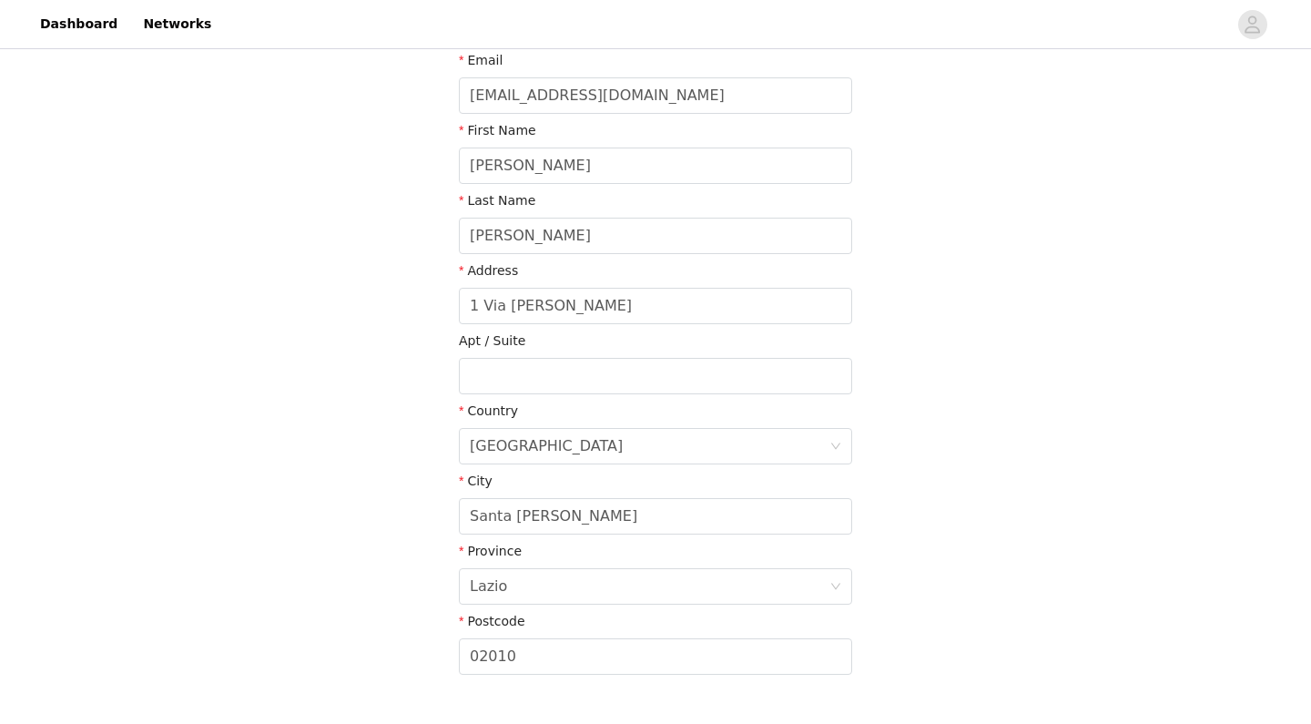
scroll to position [290, 0]
click at [694, 310] on input "1 Via [PERSON_NAME]" at bounding box center [655, 305] width 393 height 36
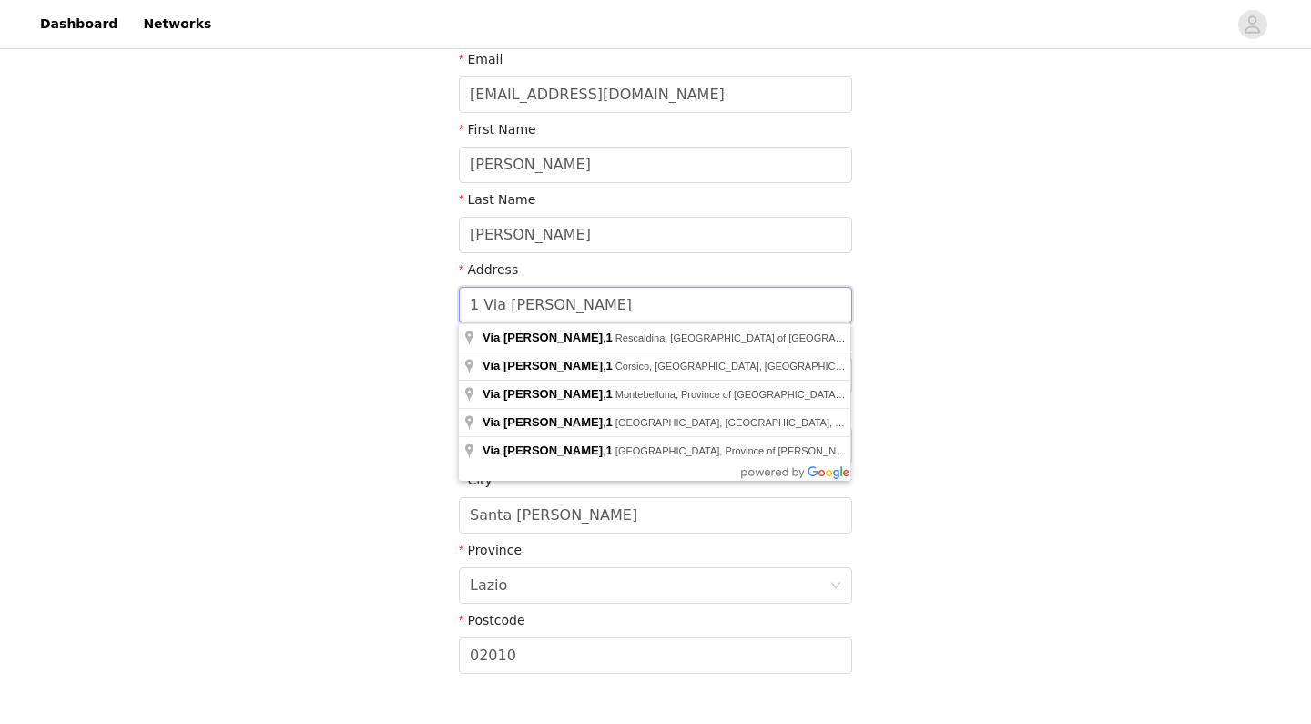
type input "v"
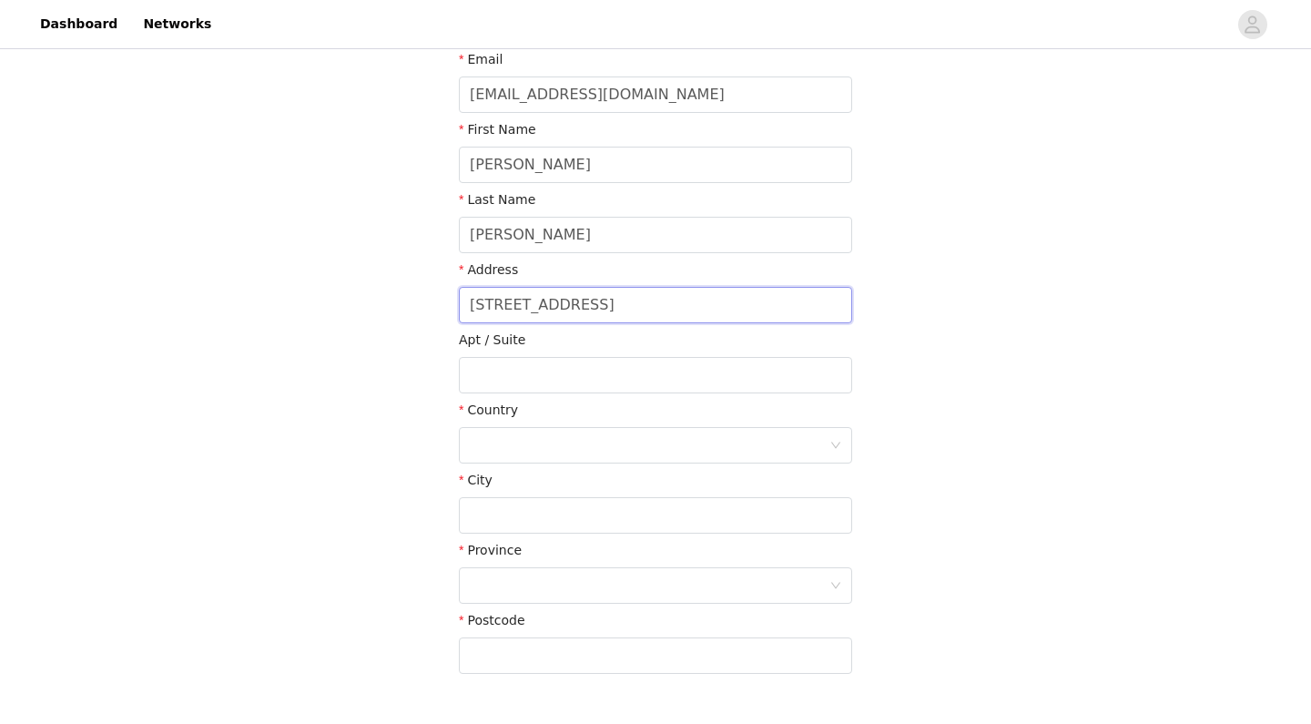
type input "8 Via Gorizia"
type input "Baranzate"
type input "20021"
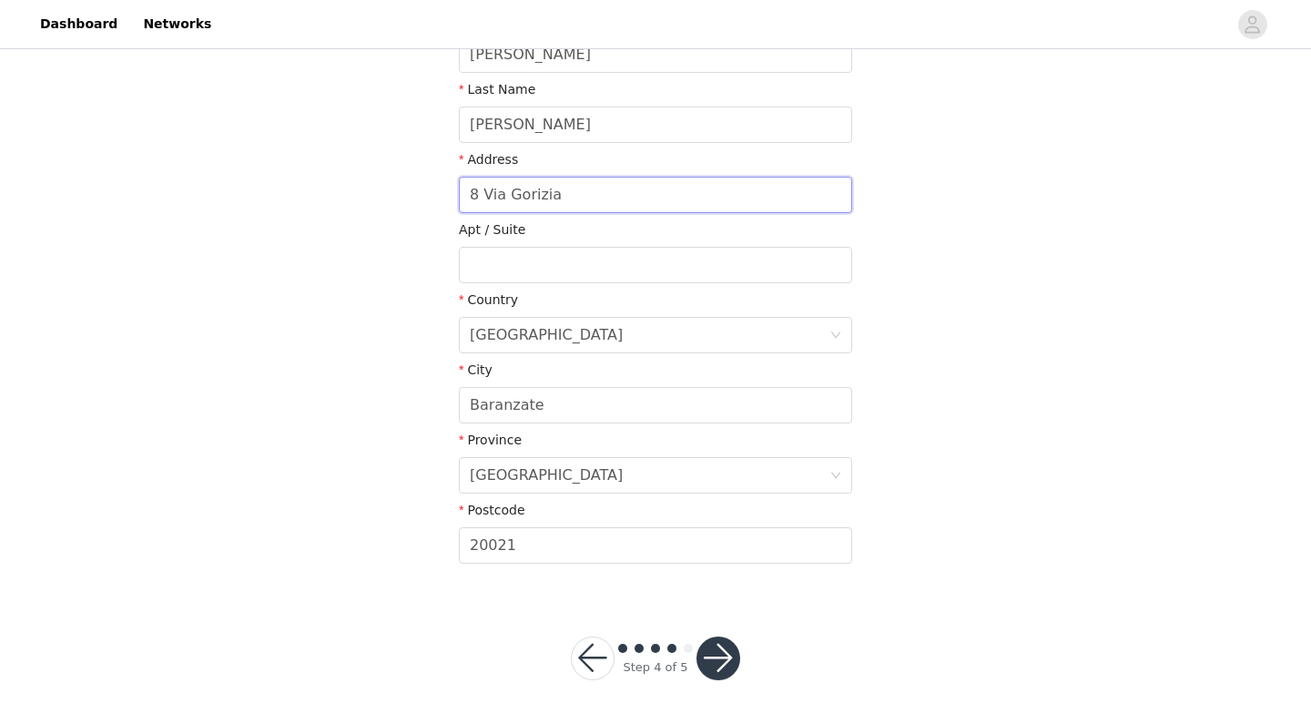
scroll to position [400, 0]
click at [729, 653] on button "button" at bounding box center [718, 659] width 44 height 44
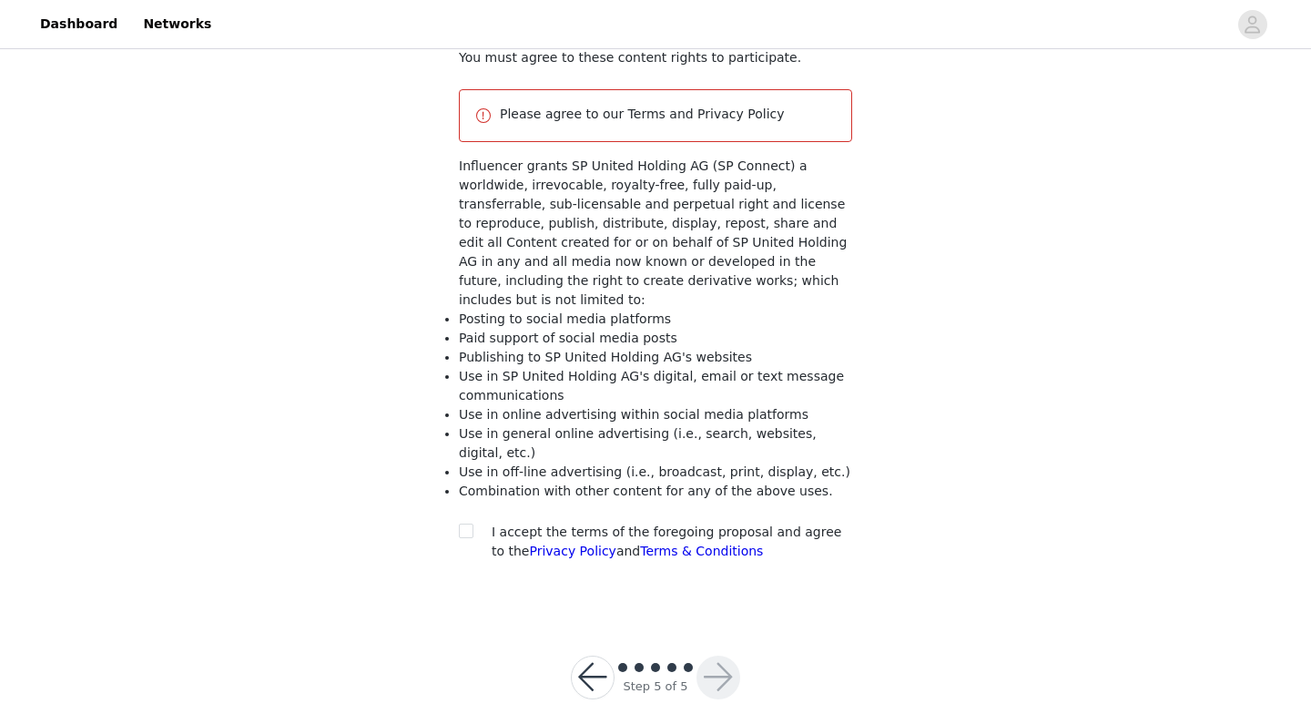
scroll to position [164, 0]
click at [470, 524] on input "checkbox" at bounding box center [465, 530] width 13 height 13
checkbox input "true"
click at [724, 656] on button "button" at bounding box center [718, 678] width 44 height 44
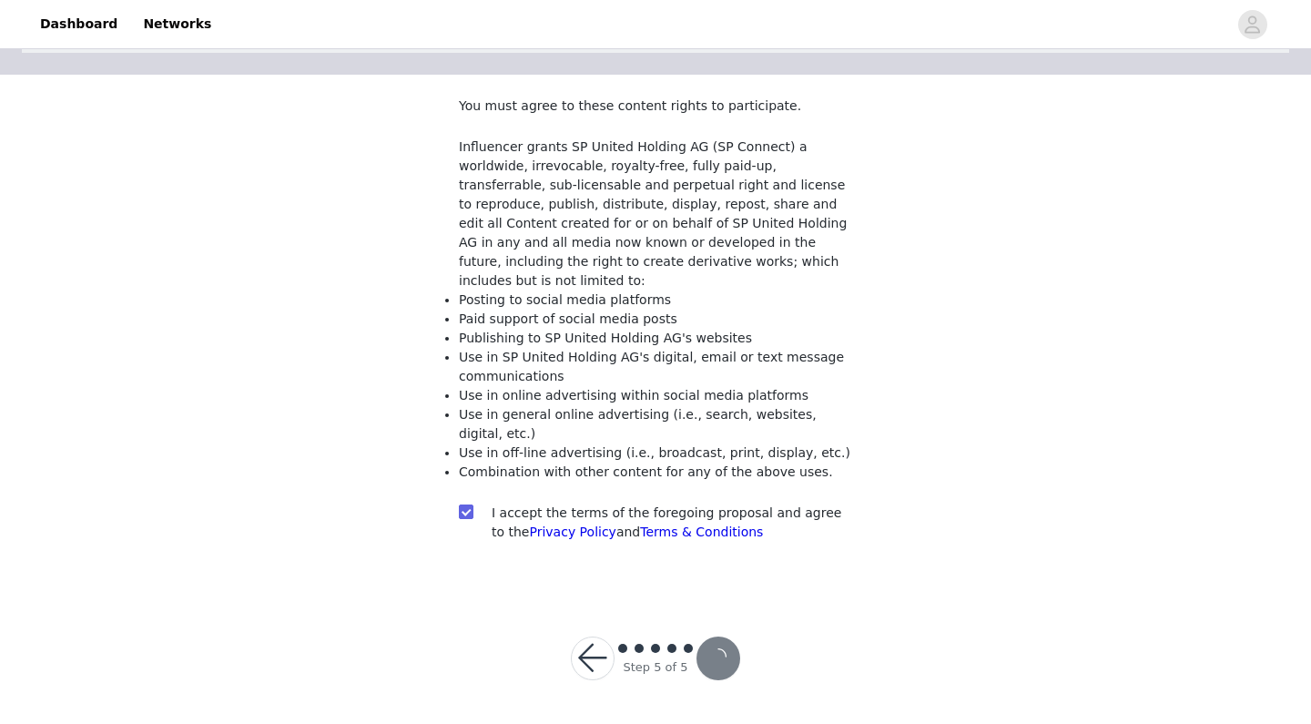
scroll to position [96, 0]
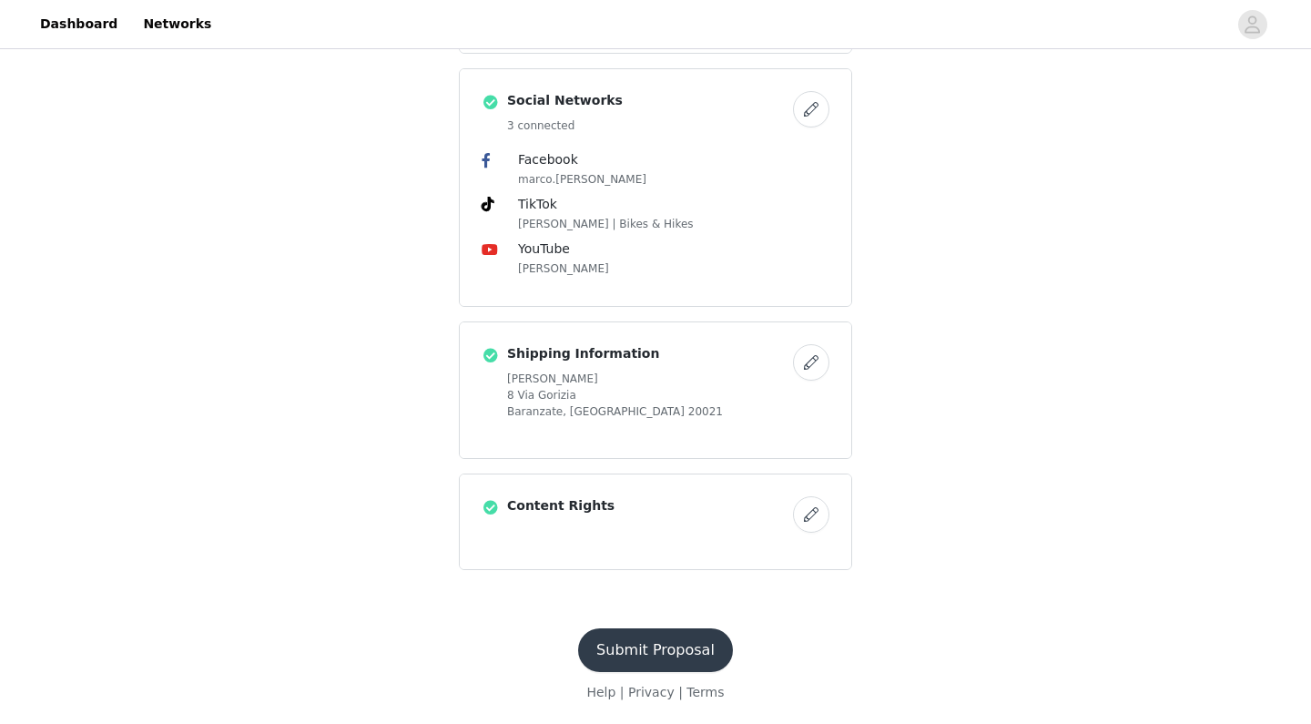
scroll to position [629, 0]
click at [676, 654] on button "Submit Proposal" at bounding box center [655, 650] width 155 height 44
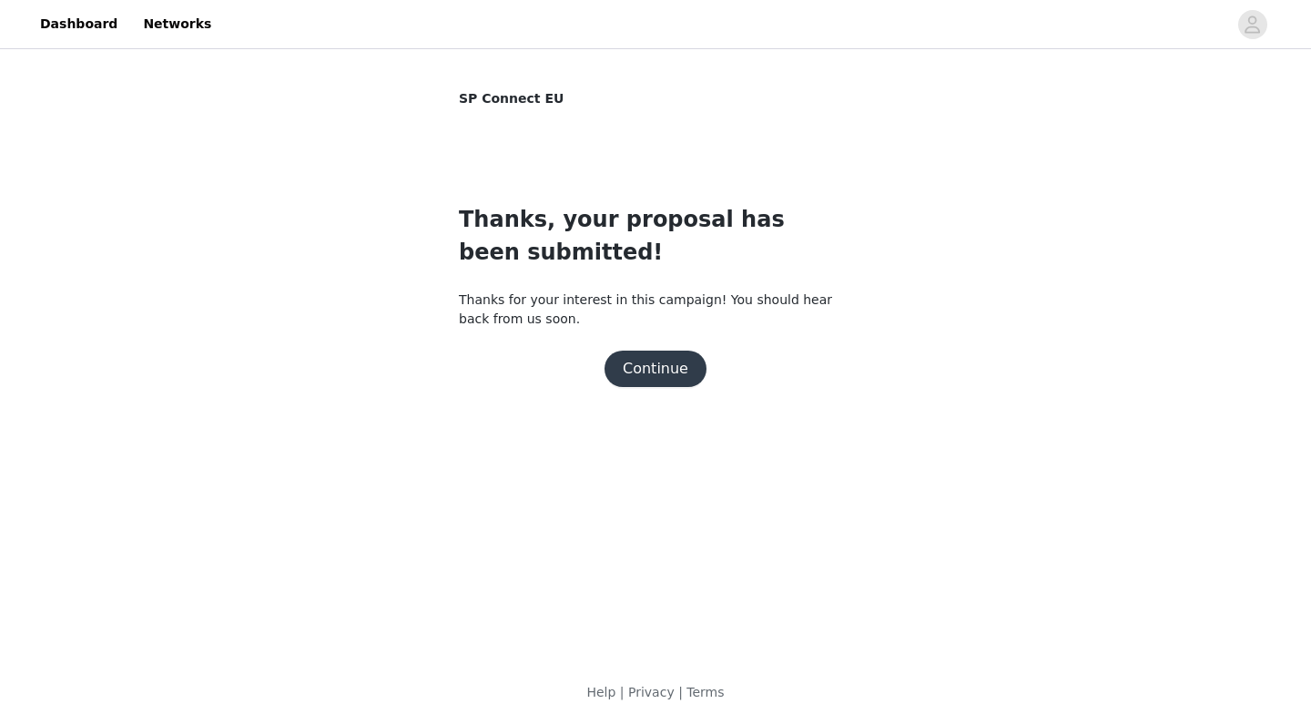
click at [664, 369] on button "Continue" at bounding box center [655, 368] width 102 height 36
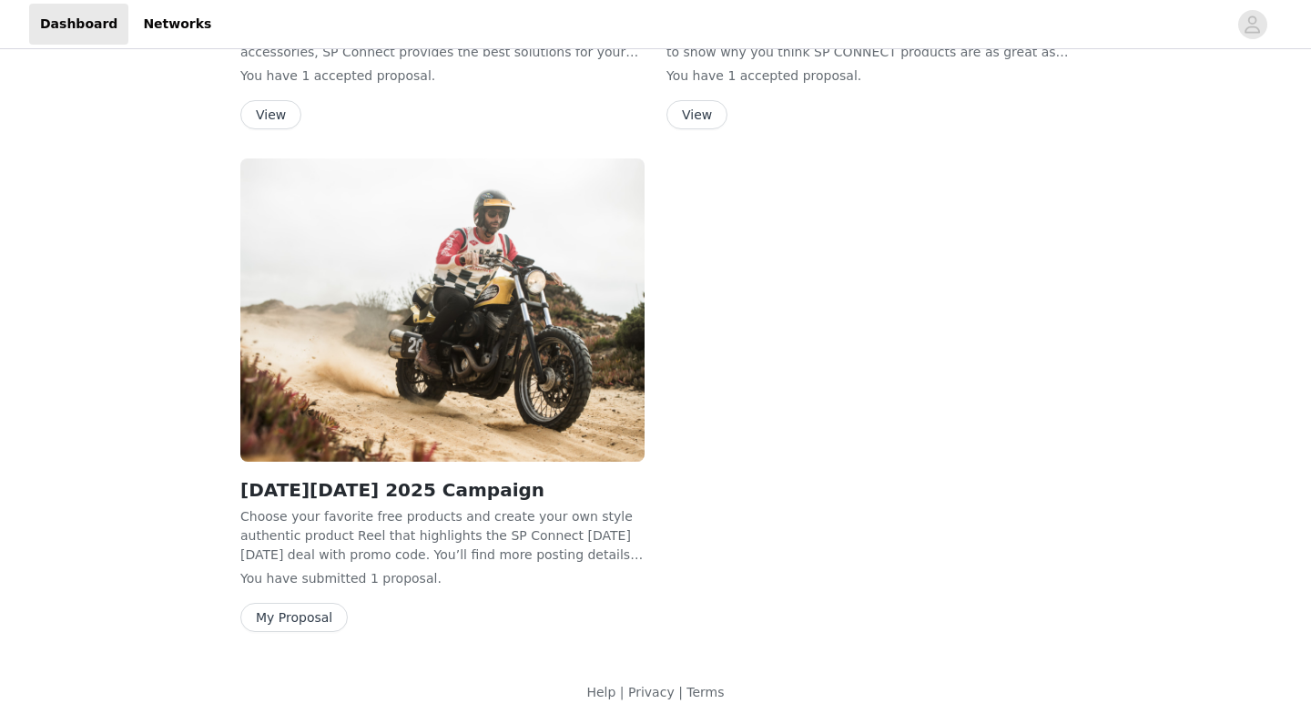
scroll to position [419, 0]
